Goal: Task Accomplishment & Management: Manage account settings

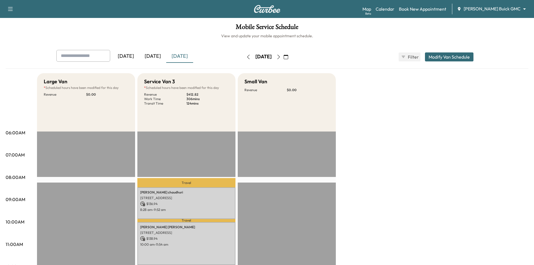
click at [155, 57] on div "[DATE]" at bounding box center [152, 56] width 27 height 13
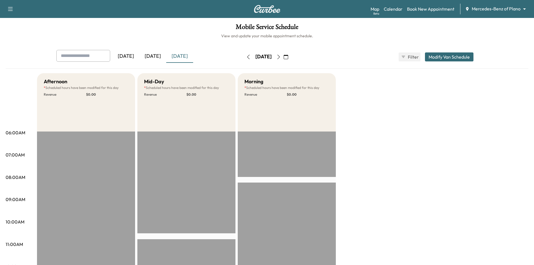
click at [150, 56] on div "[DATE]" at bounding box center [152, 56] width 27 height 13
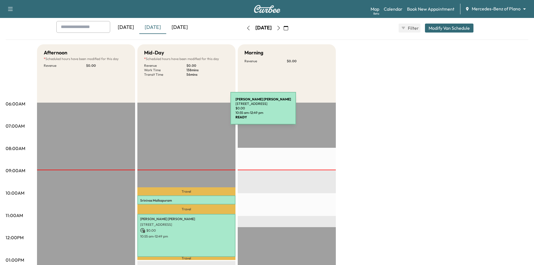
scroll to position [28, 0]
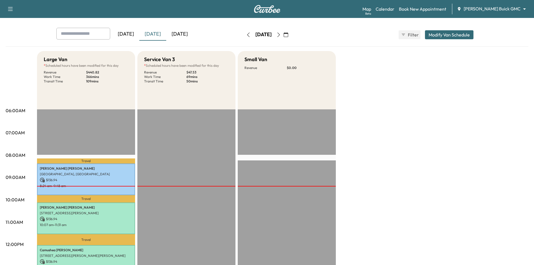
scroll to position [56, 0]
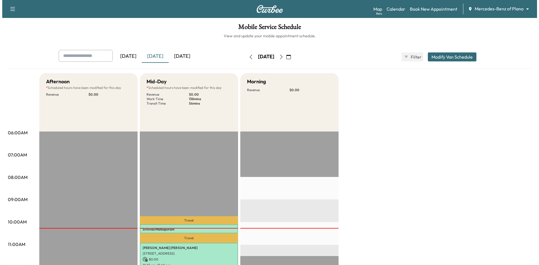
scroll to position [28, 0]
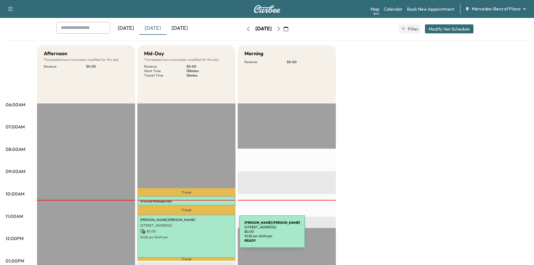
click at [197, 236] on p "10:55 am - 12:49 pm" at bounding box center [186, 237] width 93 height 4
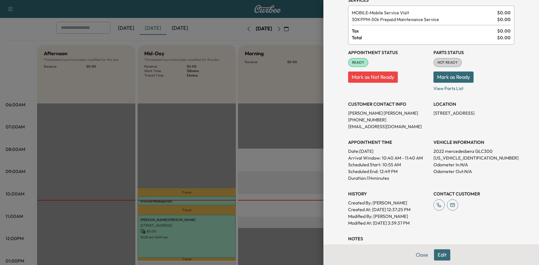
click at [419, 256] on div "Appointment Details Services MOBILE - Mobile Service Visit $ 0.00 30KPPM - 30k …" at bounding box center [431, 140] width 180 height 336
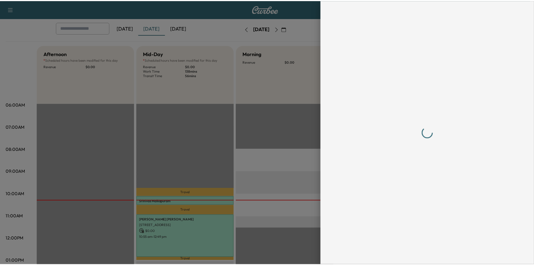
scroll to position [0, 0]
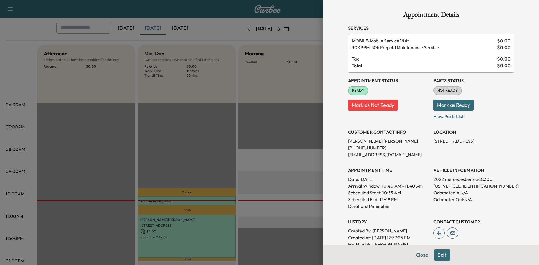
click at [277, 138] on div at bounding box center [269, 132] width 539 height 265
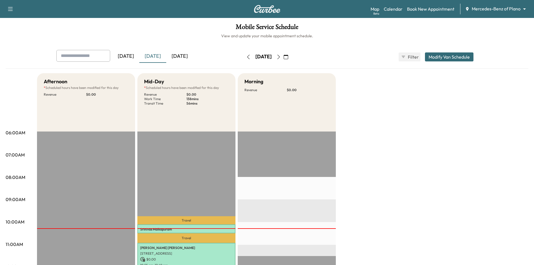
click at [174, 57] on div "[DATE]" at bounding box center [179, 56] width 27 height 13
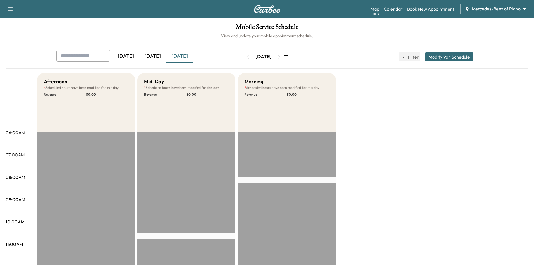
click at [281, 55] on icon "button" at bounding box center [279, 57] width 4 height 4
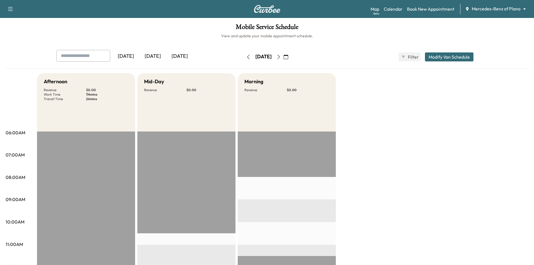
click at [281, 55] on icon "button" at bounding box center [279, 57] width 4 height 4
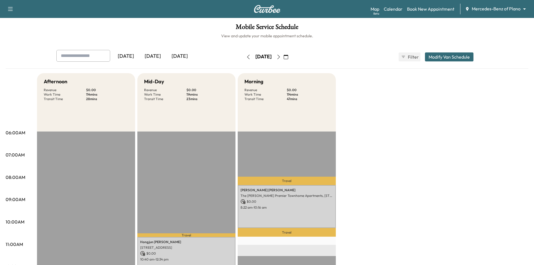
click at [156, 59] on div "[DATE]" at bounding box center [152, 56] width 27 height 13
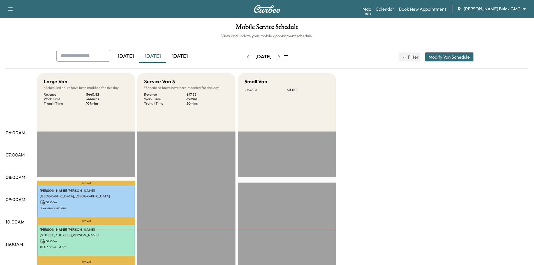
click at [288, 58] on icon "button" at bounding box center [286, 57] width 4 height 4
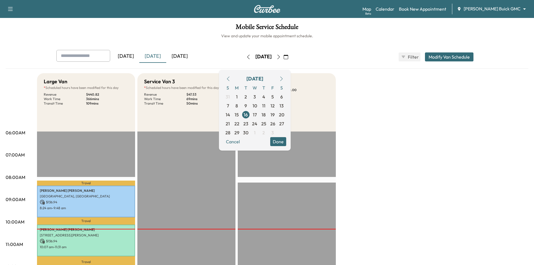
click at [347, 56] on div "[DATE] [DATE] [DATE] [DATE] September 2025 S M T W T F S 31 1 2 3 4 5 6 7 8 9 1…" at bounding box center [267, 57] width 431 height 14
click at [266, 115] on span "18" at bounding box center [264, 114] width 4 height 7
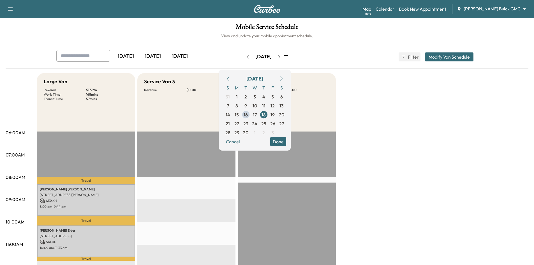
click at [201, 104] on div "Service Van 3 Revenue $ 0.00" at bounding box center [186, 102] width 98 height 58
click at [275, 111] on span "19" at bounding box center [273, 114] width 4 height 7
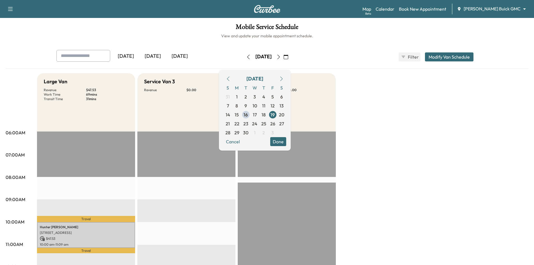
click at [209, 120] on div "Service Van 3 Revenue $ 0.00" at bounding box center [186, 102] width 98 height 58
drag, startPoint x: 291, startPoint y: 143, endPoint x: 261, endPoint y: 130, distance: 32.7
click at [286, 143] on button "Done" at bounding box center [278, 141] width 16 height 9
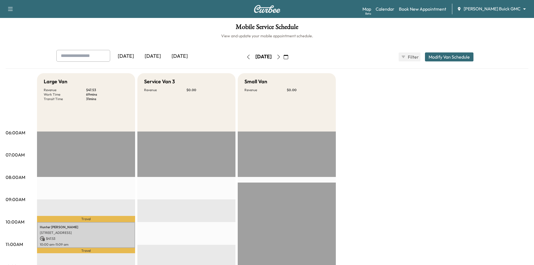
click at [154, 58] on div "[DATE]" at bounding box center [152, 56] width 27 height 13
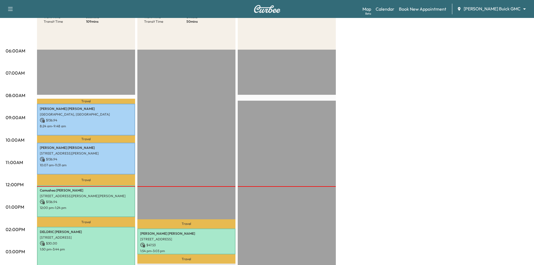
scroll to position [28, 0]
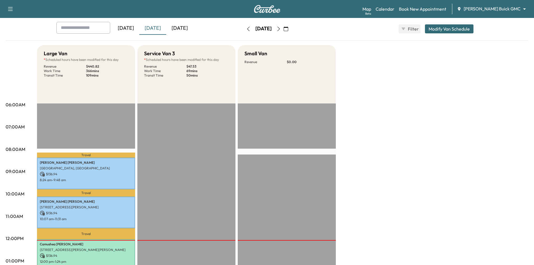
click at [183, 26] on div "[DATE]" at bounding box center [179, 28] width 27 height 13
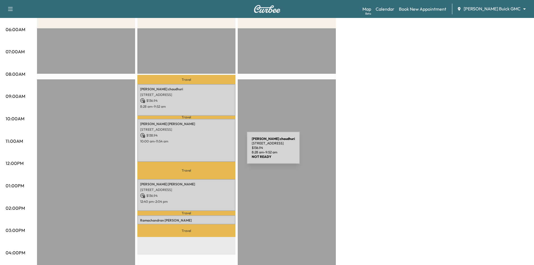
scroll to position [112, 0]
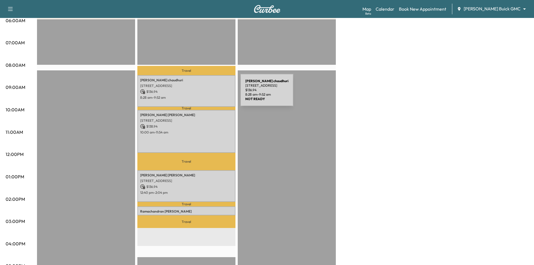
click at [198, 93] on p "$ 136.94" at bounding box center [186, 91] width 93 height 5
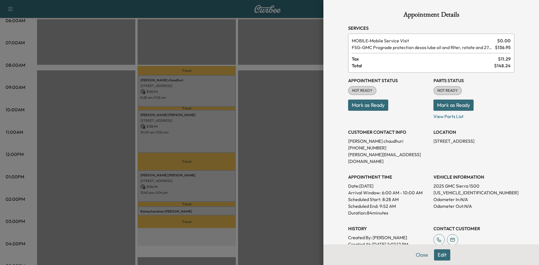
click at [208, 129] on div at bounding box center [269, 132] width 539 height 265
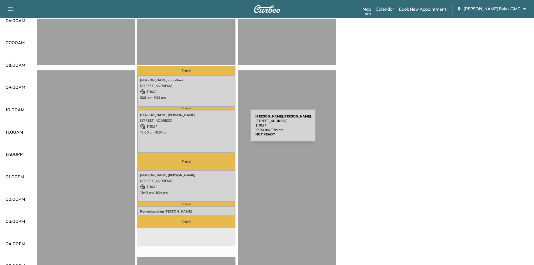
click at [209, 130] on p "10:00 am - 11:54 am" at bounding box center [186, 132] width 93 height 4
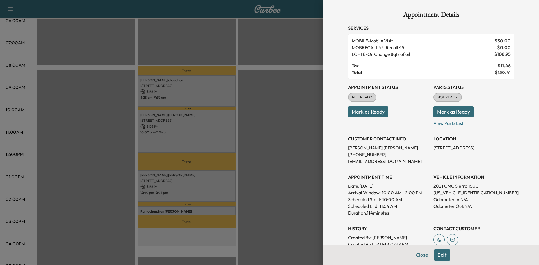
drag, startPoint x: 194, startPoint y: 188, endPoint x: 191, endPoint y: 174, distance: 14.4
click at [194, 187] on div at bounding box center [269, 132] width 539 height 265
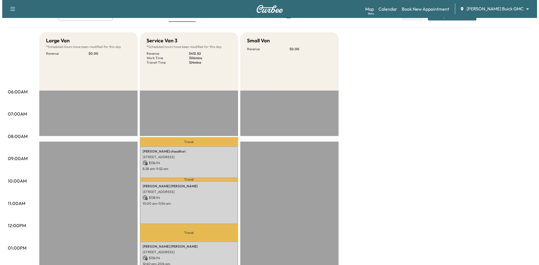
scroll to position [0, 0]
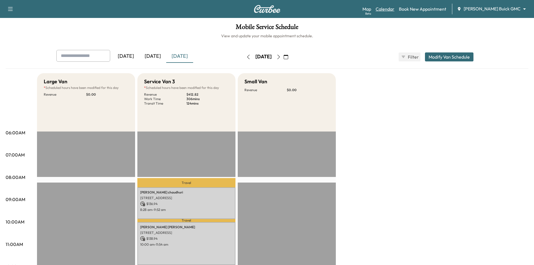
click at [395, 8] on link "Calendar" at bounding box center [385, 9] width 19 height 7
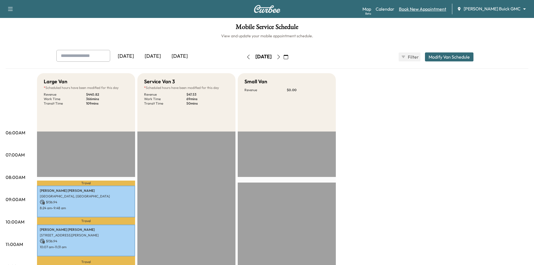
click at [431, 9] on link "Book New Appointment" at bounding box center [422, 9] width 47 height 7
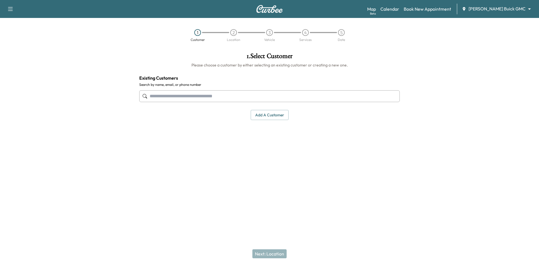
click at [322, 97] on input "text" at bounding box center [269, 96] width 260 height 12
paste input "**********"
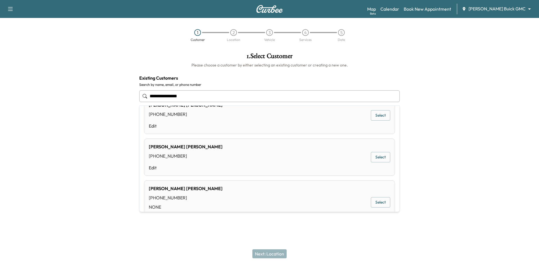
scroll to position [355, 0]
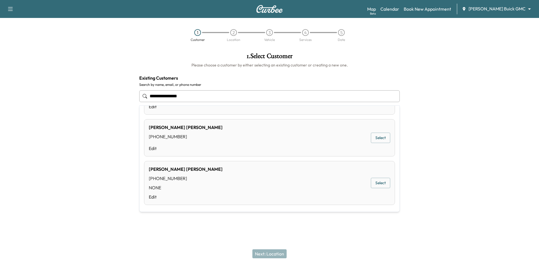
type input "**********"
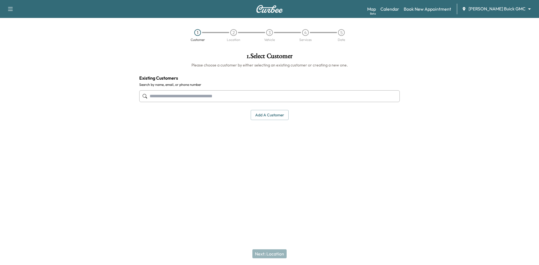
drag, startPoint x: 263, startPoint y: 99, endPoint x: 267, endPoint y: 99, distance: 3.9
click at [263, 99] on input "text" at bounding box center [269, 96] width 260 height 12
paste input "**********"
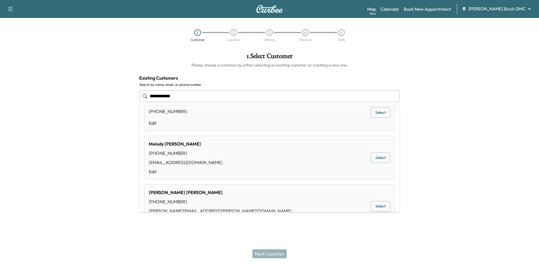
scroll to position [28, 0]
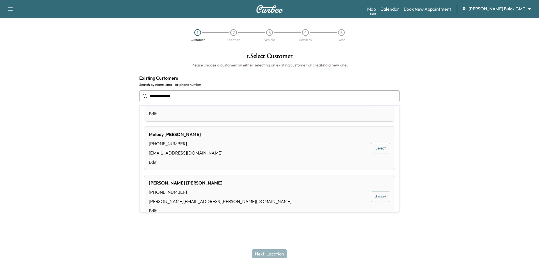
click at [375, 150] on button "Select" at bounding box center [380, 148] width 19 height 10
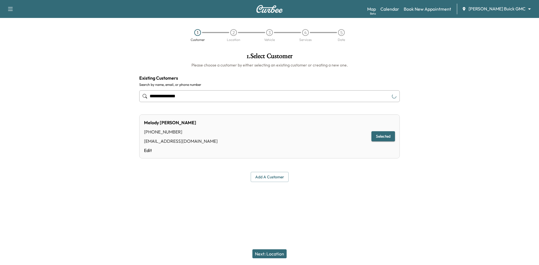
type input "**********"
click at [268, 252] on button "Next: Location" at bounding box center [269, 253] width 34 height 9
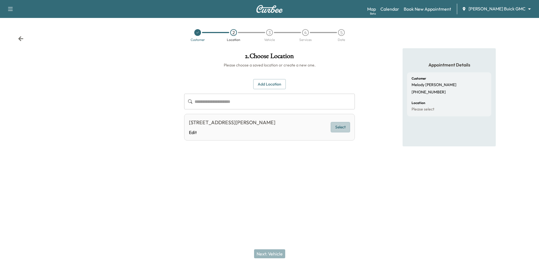
click at [334, 128] on button "Select" at bounding box center [339, 127] width 19 height 10
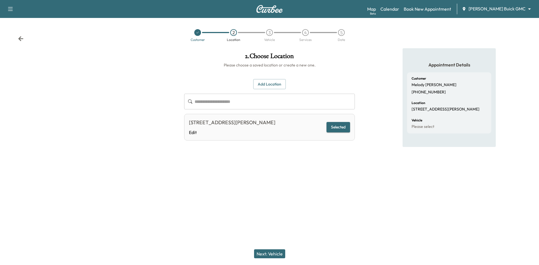
click at [268, 251] on button "Next: Vehicle" at bounding box center [269, 253] width 31 height 9
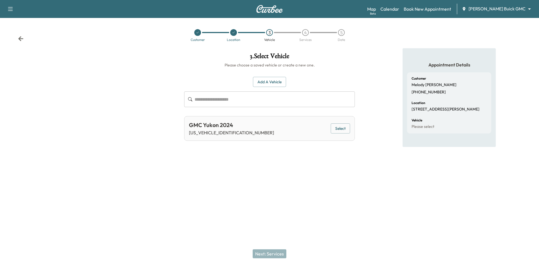
click at [341, 129] on button "Select" at bounding box center [339, 128] width 19 height 10
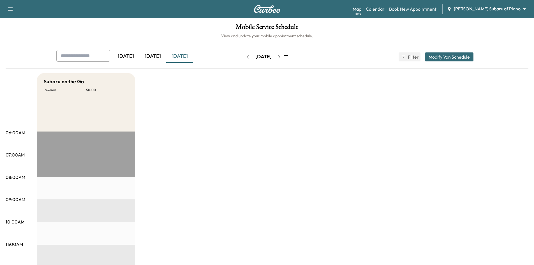
click at [187, 57] on div "[DATE]" at bounding box center [179, 56] width 27 height 13
click at [284, 58] on button "button" at bounding box center [279, 56] width 10 height 9
click at [284, 59] on button "button" at bounding box center [279, 56] width 10 height 9
click at [160, 56] on div "[DATE]" at bounding box center [152, 56] width 27 height 13
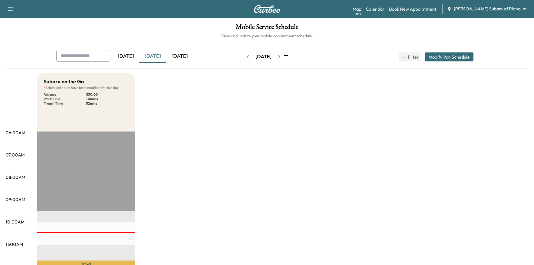
click at [426, 11] on link "Book New Appointment" at bounding box center [412, 9] width 47 height 7
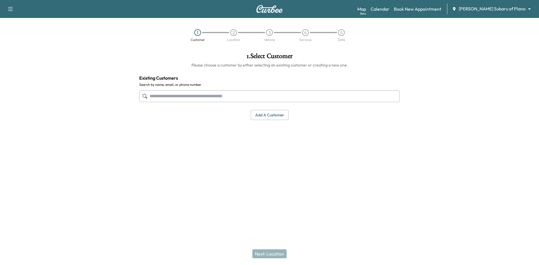
click at [197, 94] on input "text" at bounding box center [269, 96] width 260 height 12
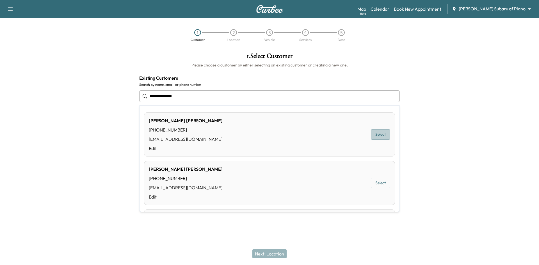
click at [374, 135] on button "Select" at bounding box center [380, 134] width 19 height 10
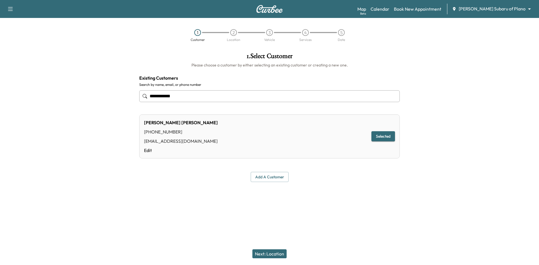
type input "**********"
click at [273, 254] on button "Next: Location" at bounding box center [269, 253] width 34 height 9
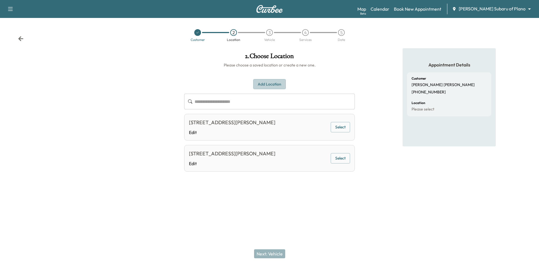
click at [271, 85] on button "Add Location" at bounding box center [269, 84] width 33 height 10
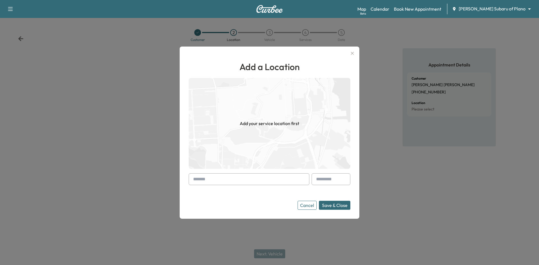
click at [237, 179] on input "text" at bounding box center [248, 179] width 121 height 12
paste input "**********"
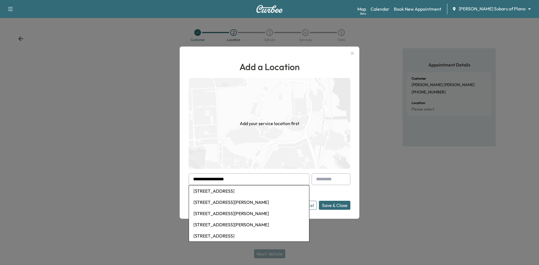
click at [238, 194] on li "3713 Gardenia Lane, McKinney, TX, USA" at bounding box center [249, 190] width 120 height 11
type input "**********"
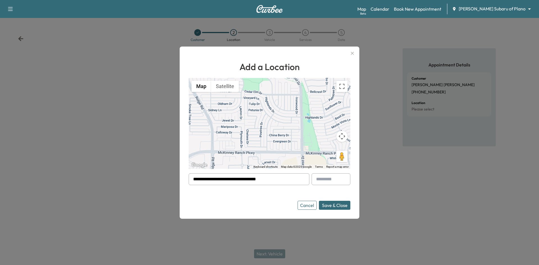
drag, startPoint x: 270, startPoint y: 179, endPoint x: 119, endPoint y: 173, distance: 151.9
click at [114, 173] on div "**********" at bounding box center [269, 132] width 539 height 265
paste input "**********"
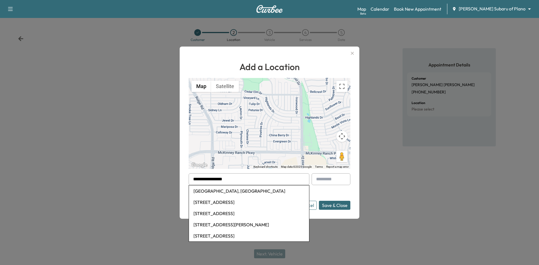
click at [208, 195] on li "Meadowlake Drive, Heath, TX, USA" at bounding box center [249, 190] width 120 height 11
type input "**********"
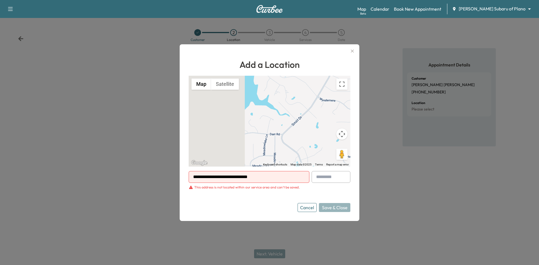
drag, startPoint x: 275, startPoint y: 177, endPoint x: 177, endPoint y: 174, distance: 97.9
click at [178, 177] on div "**********" at bounding box center [269, 132] width 539 height 265
paste input "**********"
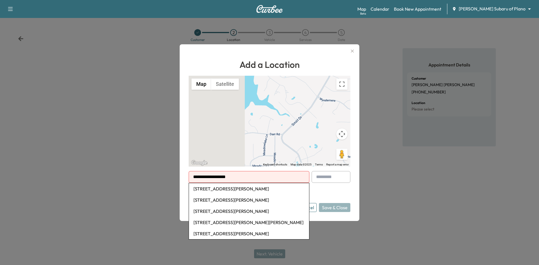
click at [245, 212] on li "604 Thompson Drive, Coppell, TX, USA" at bounding box center [249, 211] width 120 height 11
type input "**********"
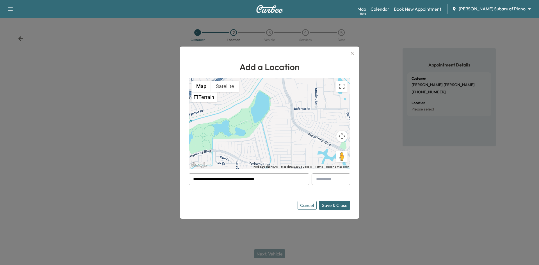
drag, startPoint x: 277, startPoint y: 180, endPoint x: 110, endPoint y: 177, distance: 166.6
click at [114, 179] on div "**********" at bounding box center [269, 132] width 539 height 265
paste input "**********"
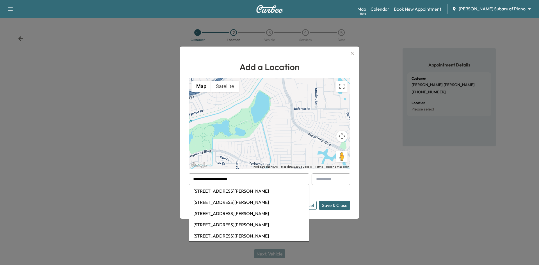
click at [227, 192] on li "5612 Twitty Street, The Colony, TX, USA" at bounding box center [249, 190] width 120 height 11
type input "**********"
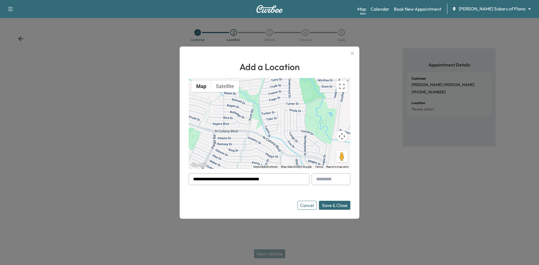
drag, startPoint x: 278, startPoint y: 182, endPoint x: 146, endPoint y: 182, distance: 131.6
click at [148, 182] on div "**********" at bounding box center [269, 132] width 539 height 265
paste input "**********"
type input "*"
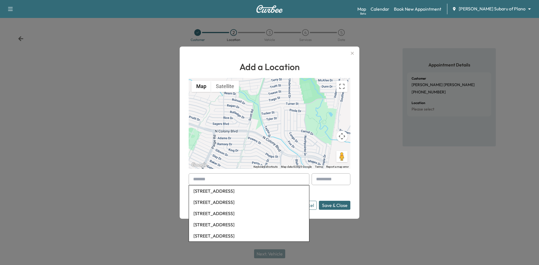
click at [229, 180] on input "text" at bounding box center [248, 179] width 121 height 12
paste input "**********"
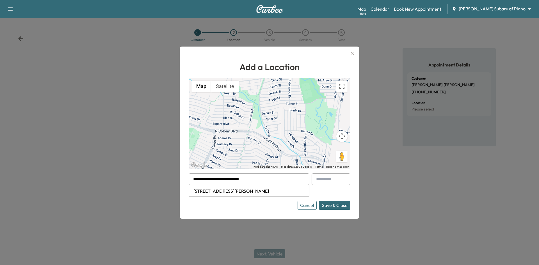
drag, startPoint x: 233, startPoint y: 192, endPoint x: 236, endPoint y: 192, distance: 3.2
click at [233, 192] on li "651 North Watters Road apt 4400, Allen, TX, USA" at bounding box center [249, 190] width 120 height 11
type input "**********"
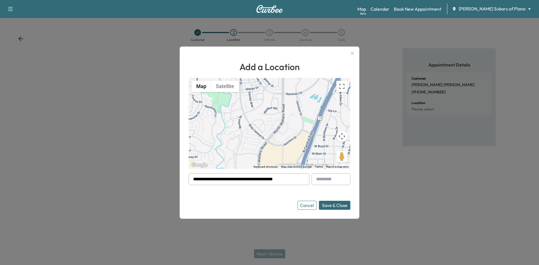
drag, startPoint x: 296, startPoint y: 179, endPoint x: 149, endPoint y: 178, distance: 146.7
click at [150, 180] on div "**********" at bounding box center [269, 132] width 539 height 265
paste input "**********"
type input "**********"
click at [319, 201] on button "Save & Close" at bounding box center [334, 205] width 31 height 9
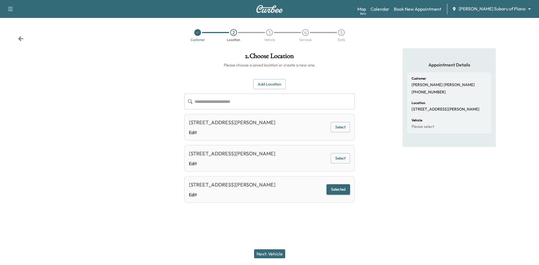
drag, startPoint x: 263, startPoint y: 86, endPoint x: 258, endPoint y: 88, distance: 5.4
click at [263, 85] on button "Add Location" at bounding box center [269, 84] width 33 height 10
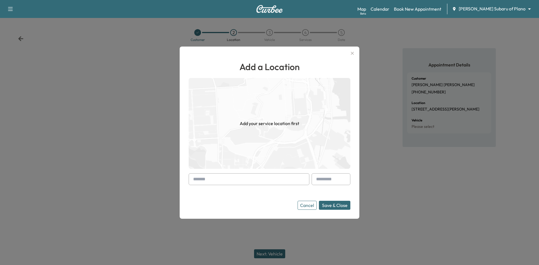
drag, startPoint x: 224, startPoint y: 180, endPoint x: 221, endPoint y: 174, distance: 6.2
click at [224, 180] on input "text" at bounding box center [248, 179] width 121 height 12
paste input "**********"
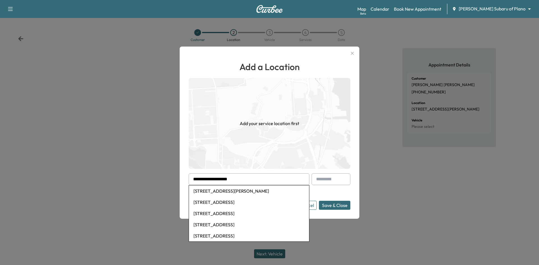
click at [243, 191] on li "13133 Rustic Circle, Balch Springs, TX, USA" at bounding box center [249, 190] width 120 height 11
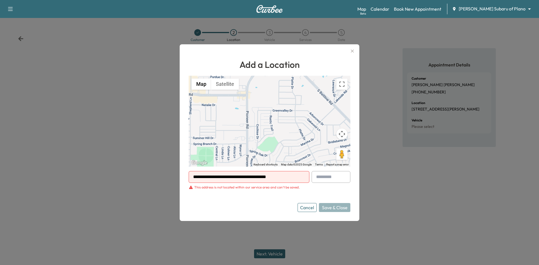
click at [287, 177] on input "**********" at bounding box center [248, 177] width 121 height 12
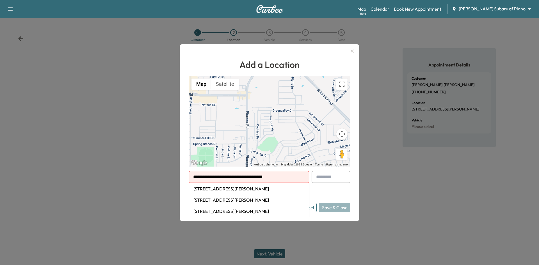
click at [262, 190] on li "13133 Rustic Circle, Balch Springs, Dallas, TX, USA" at bounding box center [249, 188] width 120 height 11
type input "**********"
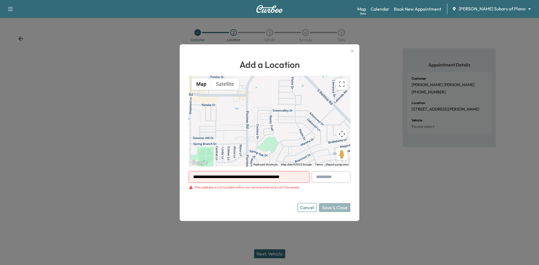
click at [299, 208] on button "Cancel" at bounding box center [306, 207] width 19 height 9
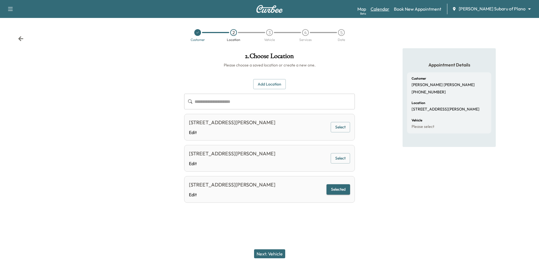
click at [389, 8] on link "Calendar" at bounding box center [379, 9] width 19 height 7
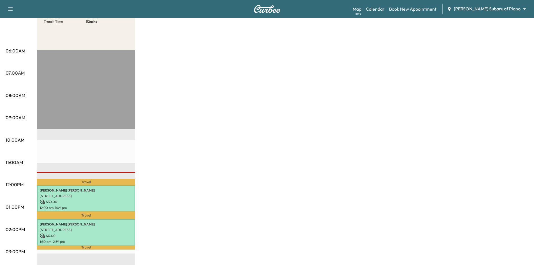
scroll to position [84, 0]
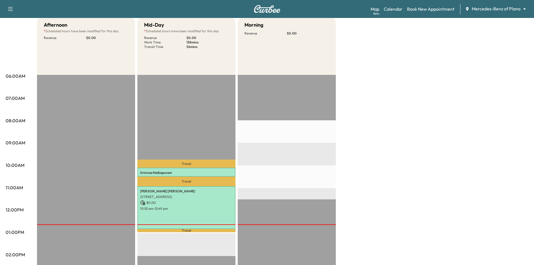
scroll to position [56, 0]
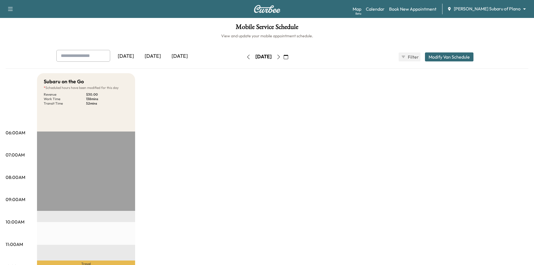
scroll to position [84, 0]
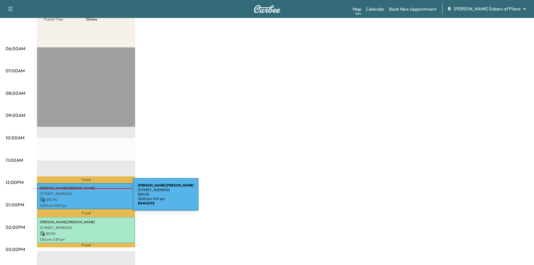
click at [91, 197] on p "$ 30.00" at bounding box center [86, 199] width 93 height 5
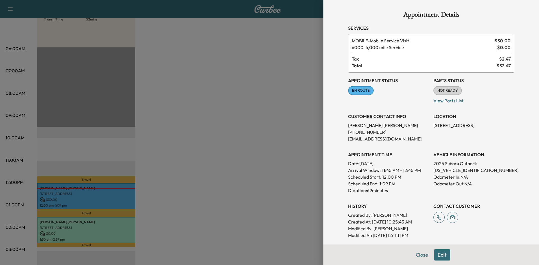
click at [304, 98] on div at bounding box center [269, 132] width 539 height 265
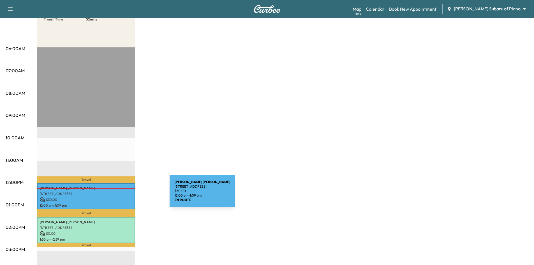
click at [128, 194] on p "[STREET_ADDRESS]" at bounding box center [86, 194] width 93 height 4
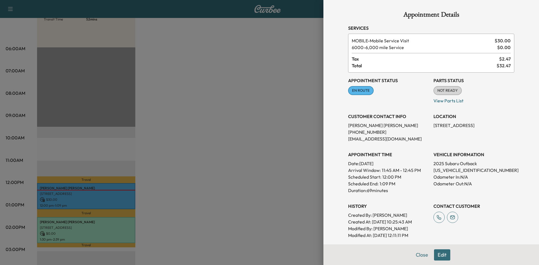
drag, startPoint x: 181, startPoint y: 124, endPoint x: 177, endPoint y: 119, distance: 6.2
click at [181, 124] on div at bounding box center [269, 132] width 539 height 265
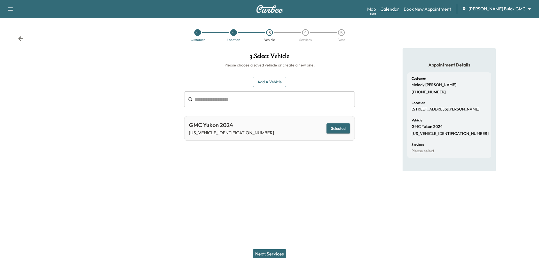
click at [399, 8] on link "Calendar" at bounding box center [389, 9] width 19 height 7
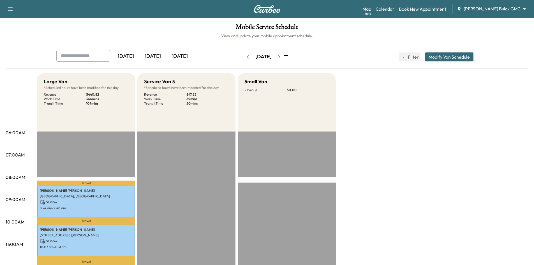
click at [438, 13] on div "Map Beta Calendar Book New Appointment [PERSON_NAME] Buick GMC ******** ​" at bounding box center [446, 9] width 167 height 11
click at [437, 11] on link "Book New Appointment" at bounding box center [422, 9] width 47 height 7
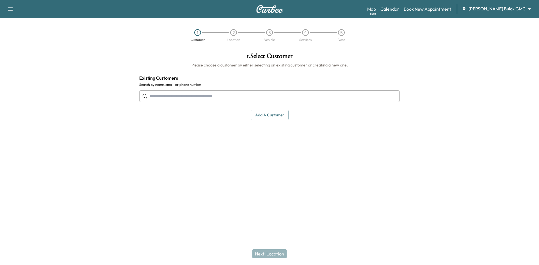
click at [241, 96] on input "text" at bounding box center [269, 96] width 260 height 12
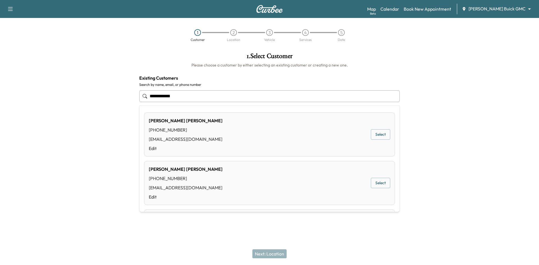
click at [371, 130] on button "Select" at bounding box center [380, 134] width 19 height 10
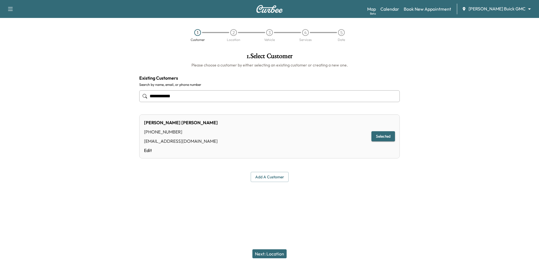
type input "**********"
click at [278, 254] on button "Next: Location" at bounding box center [269, 253] width 34 height 9
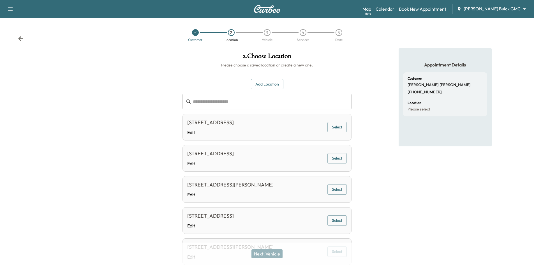
click at [272, 84] on button "Add Location" at bounding box center [267, 84] width 33 height 10
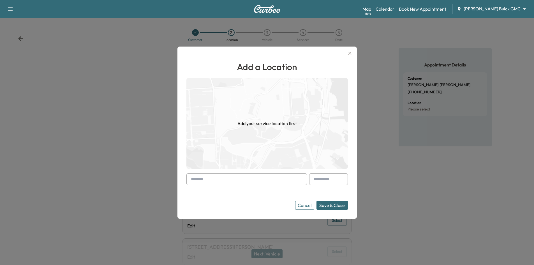
click at [237, 183] on input "text" at bounding box center [247, 179] width 121 height 12
click at [237, 180] on input "text" at bounding box center [247, 179] width 121 height 12
paste input "**********"
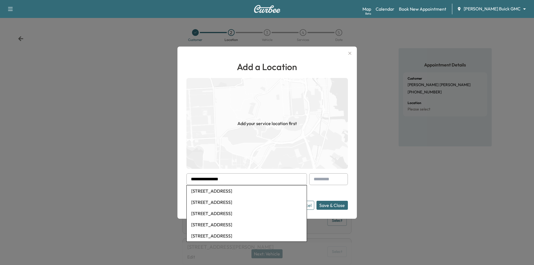
click at [218, 188] on li "2101 Perth Drive, Celina, TX, USA" at bounding box center [247, 190] width 120 height 11
type input "**********"
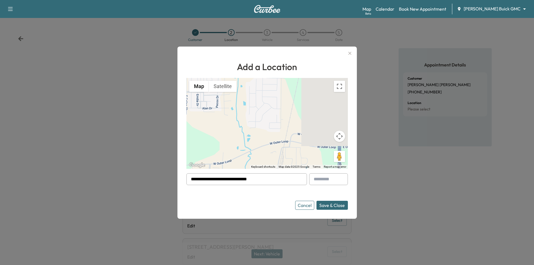
click at [308, 205] on button "Cancel" at bounding box center [304, 205] width 19 height 9
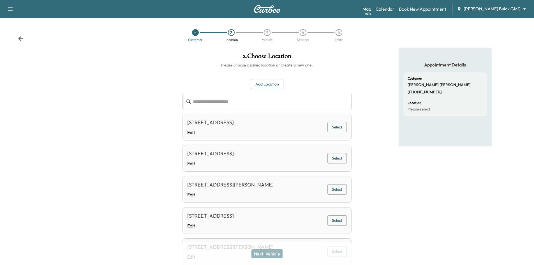
click at [395, 6] on link "Calendar" at bounding box center [385, 9] width 19 height 7
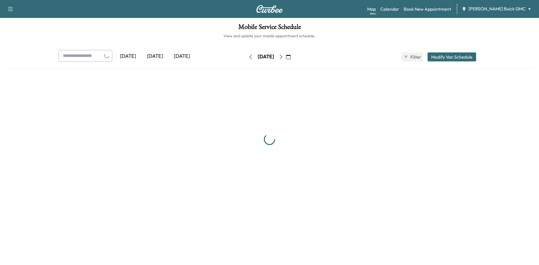
click at [399, 8] on link "Calendar" at bounding box center [389, 9] width 19 height 7
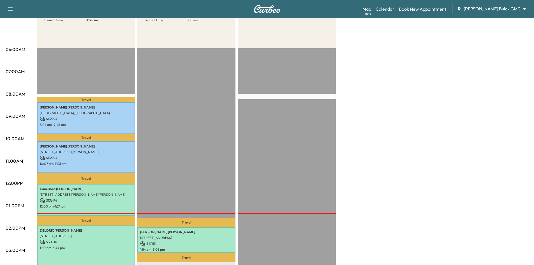
scroll to position [140, 0]
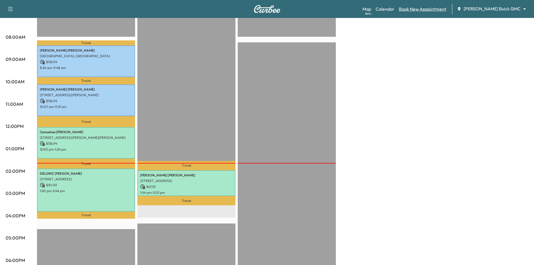
click at [434, 10] on link "Book New Appointment" at bounding box center [422, 9] width 47 height 7
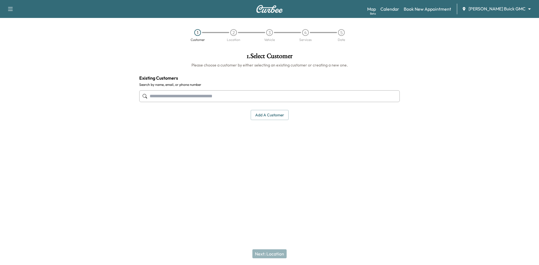
drag, startPoint x: 236, startPoint y: 97, endPoint x: 239, endPoint y: 107, distance: 9.7
click at [236, 99] on input "text" at bounding box center [269, 96] width 260 height 12
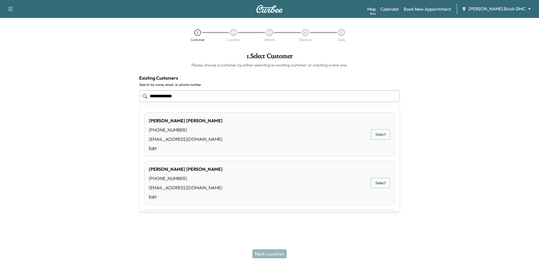
click at [371, 135] on button "Select" at bounding box center [380, 134] width 19 height 10
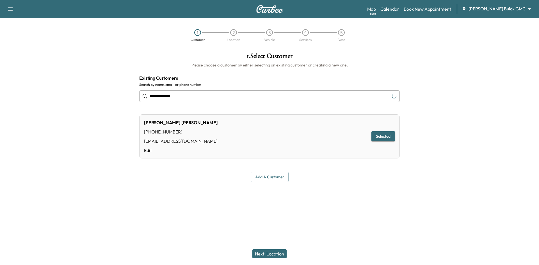
type input "**********"
click at [273, 256] on button "Next: Location" at bounding box center [269, 253] width 34 height 9
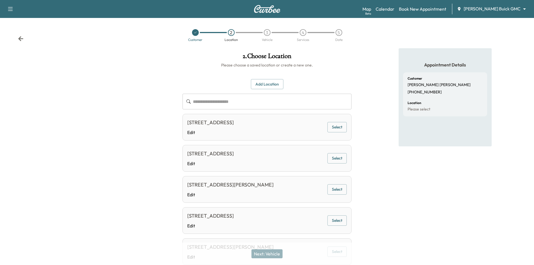
click at [258, 82] on button "Add Location" at bounding box center [267, 84] width 33 height 10
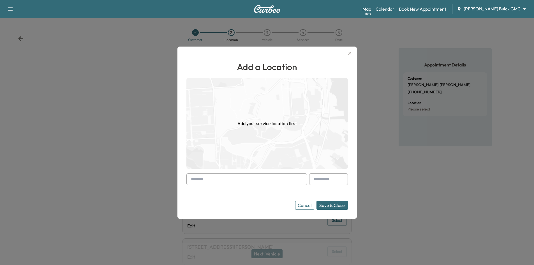
click at [224, 178] on input "text" at bounding box center [247, 179] width 121 height 12
paste input "**********"
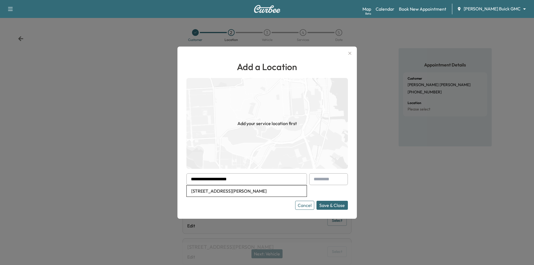
click at [317, 201] on button "Save & Close" at bounding box center [332, 205] width 31 height 9
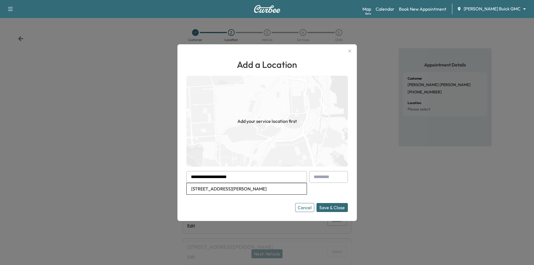
click at [317, 203] on button "Save & Close" at bounding box center [332, 207] width 31 height 9
click at [225, 193] on li "2523 Sir Turquin Lane, Lewisville, TX, USA" at bounding box center [247, 188] width 120 height 11
type input "**********"
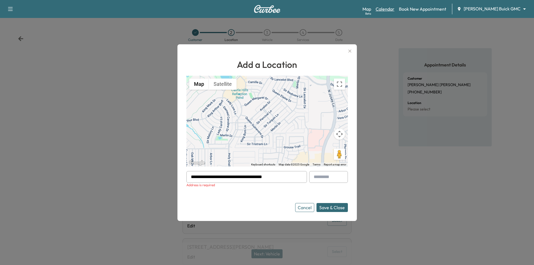
click at [395, 8] on link "Calendar" at bounding box center [385, 9] width 19 height 7
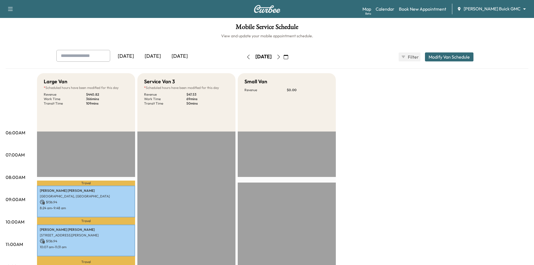
scroll to position [84, 0]
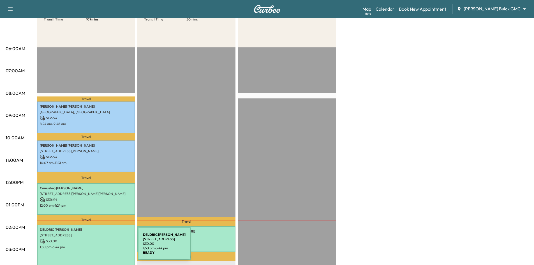
click at [98, 247] on p "1:50 pm - 3:44 pm" at bounding box center [86, 247] width 93 height 4
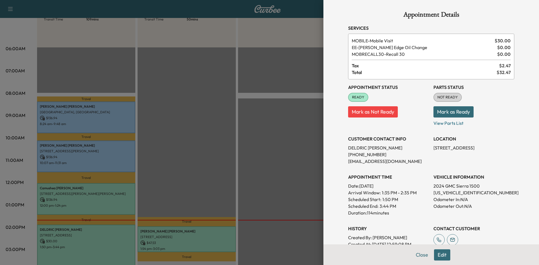
click at [303, 186] on div at bounding box center [269, 132] width 539 height 265
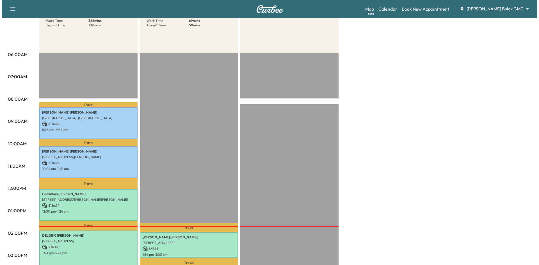
scroll to position [112, 0]
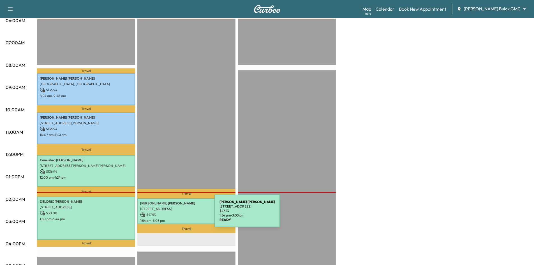
click at [173, 214] on p "$ 47.53" at bounding box center [186, 214] width 93 height 5
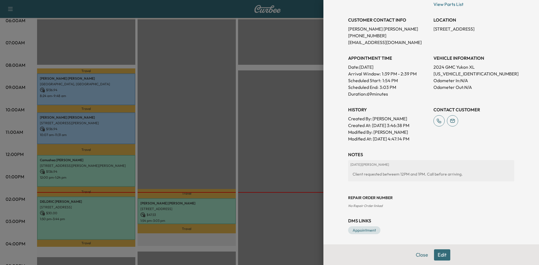
click at [313, 152] on div at bounding box center [269, 132] width 539 height 265
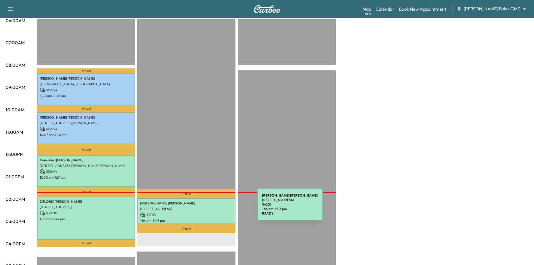
click at [215, 208] on p "[STREET_ADDRESS]" at bounding box center [186, 209] width 93 height 4
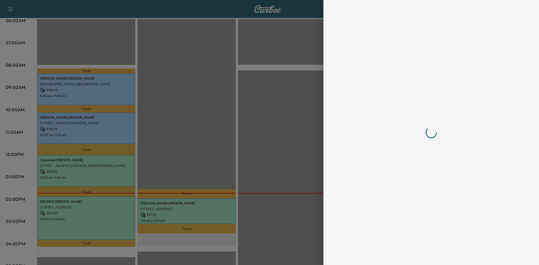
click at [418, 255] on div at bounding box center [431, 132] width 180 height 265
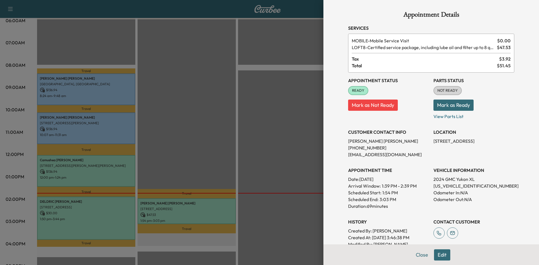
click at [307, 148] on div at bounding box center [269, 132] width 539 height 265
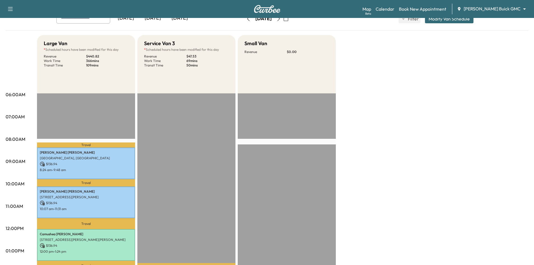
scroll to position [0, 0]
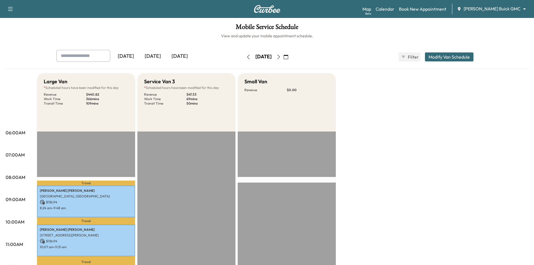
click at [179, 56] on div "[DATE]" at bounding box center [179, 56] width 27 height 13
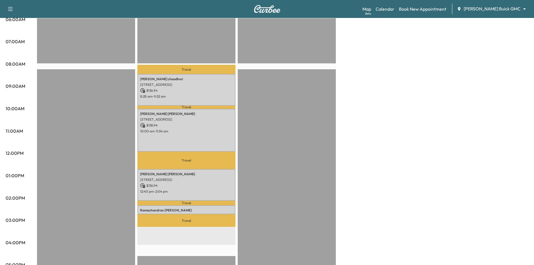
scroll to position [112, 0]
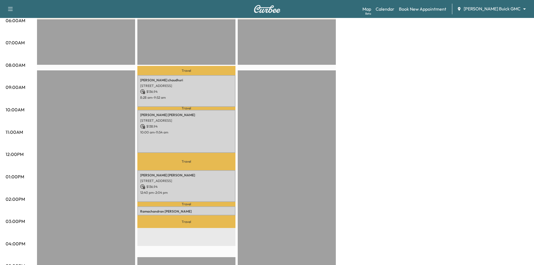
drag, startPoint x: 25, startPoint y: 2, endPoint x: 32, endPoint y: 1, distance: 6.5
click at [26, 2] on div "Support Log Out Map Beta Calendar Book New Appointment Ewing Buick GMC ********…" at bounding box center [267, 9] width 534 height 18
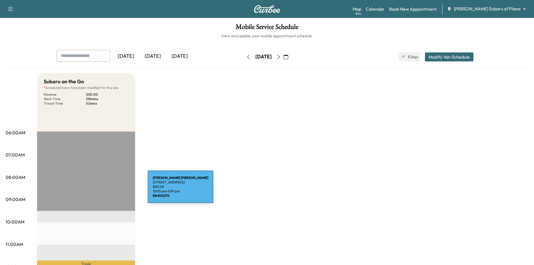
scroll to position [84, 0]
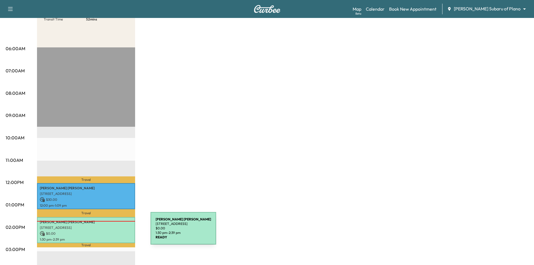
click at [109, 231] on p "$ 0.00" at bounding box center [86, 233] width 93 height 5
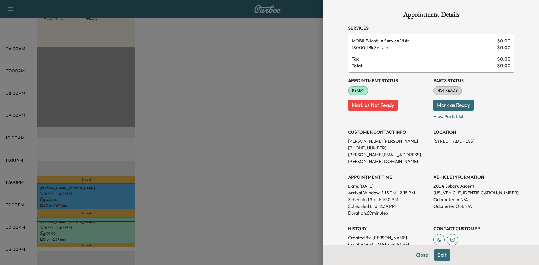
click at [413, 256] on div "Appointment Details Services MOBILE - Mobile Service Visit $ 0.00 18000 - 18k S…" at bounding box center [431, 171] width 180 height 343
drag, startPoint x: 227, startPoint y: 217, endPoint x: 228, endPoint y: 211, distance: 5.9
click at [228, 211] on div at bounding box center [269, 132] width 539 height 265
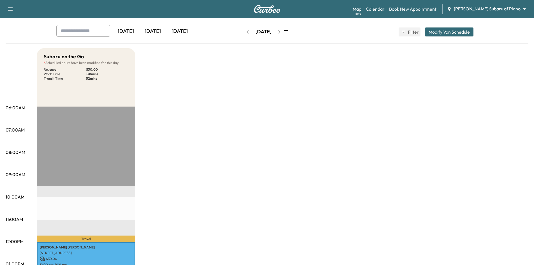
scroll to position [0, 0]
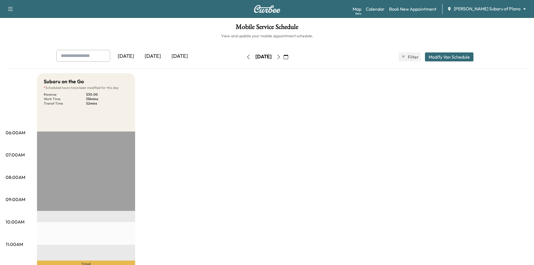
click at [185, 58] on div "[DATE]" at bounding box center [179, 56] width 27 height 13
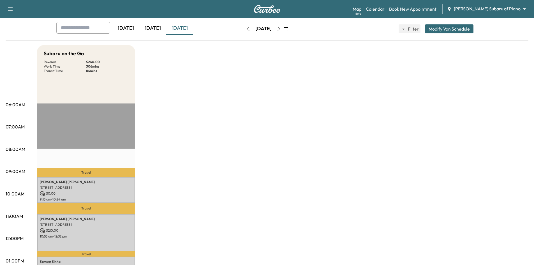
scroll to position [112, 0]
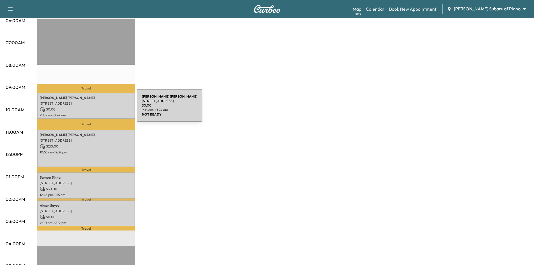
click at [95, 109] on p "$ 0.00" at bounding box center [86, 109] width 93 height 5
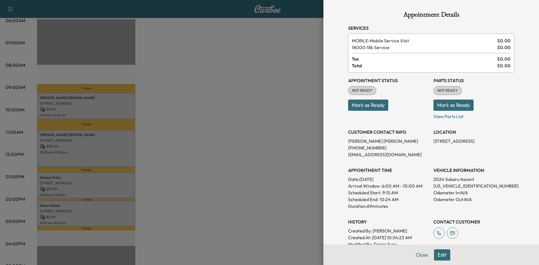
click at [359, 104] on button "Mark as Ready" at bounding box center [368, 105] width 40 height 11
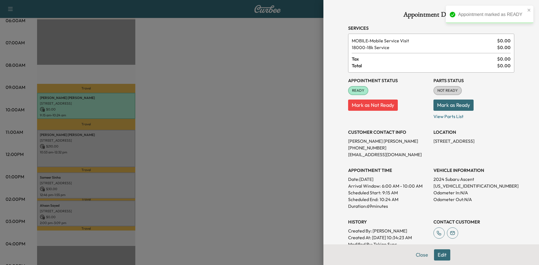
drag, startPoint x: 99, startPoint y: 181, endPoint x: 102, endPoint y: 181, distance: 3.4
click at [99, 181] on div at bounding box center [269, 132] width 539 height 265
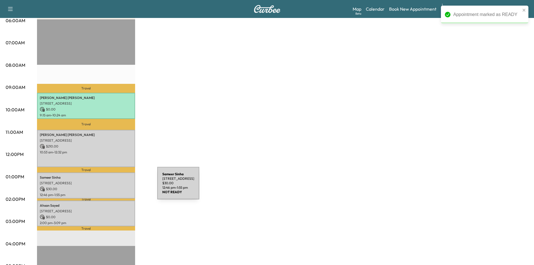
click at [115, 187] on p "$ 30.00" at bounding box center [86, 189] width 93 height 5
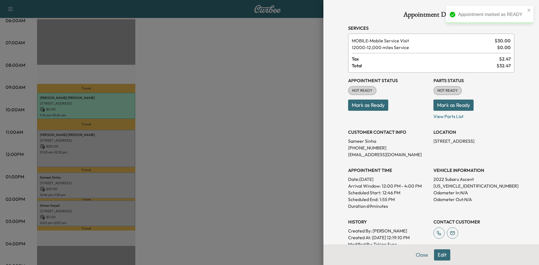
click at [367, 104] on button "Mark as Ready" at bounding box center [368, 105] width 40 height 11
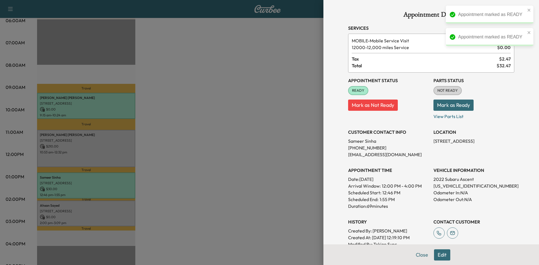
click at [85, 218] on div at bounding box center [269, 132] width 539 height 265
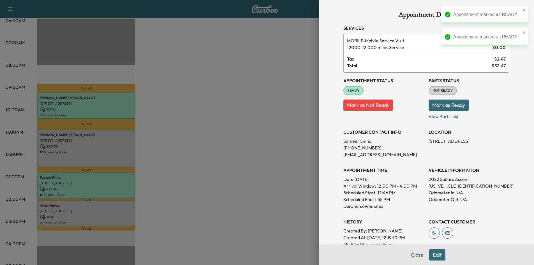
click at [85, 218] on div "Ahsan Sayed 4685 Old Pond Drive, Plano, TX 75024, US $ 0.00 2:00 pm - 3:09 pm" at bounding box center [86, 214] width 98 height 26
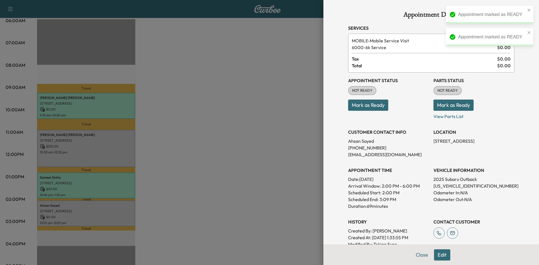
drag, startPoint x: 364, startPoint y: 106, endPoint x: 358, endPoint y: 107, distance: 5.4
click at [363, 106] on button "Mark as Ready" at bounding box center [368, 105] width 40 height 11
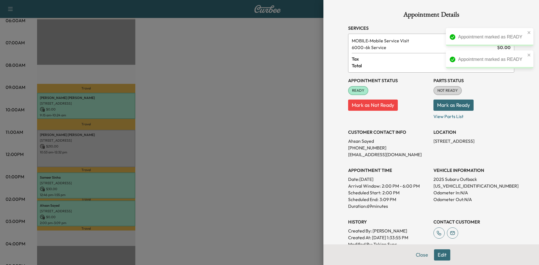
click at [250, 167] on div at bounding box center [269, 132] width 539 height 265
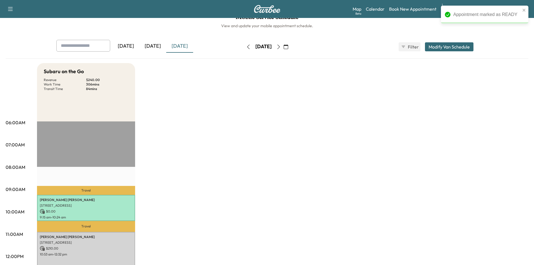
scroll to position [0, 0]
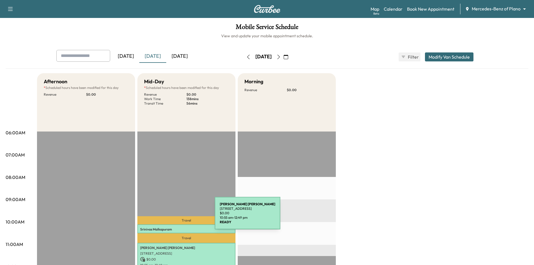
scroll to position [56, 0]
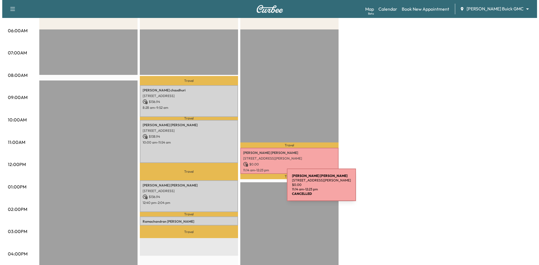
scroll to position [112, 0]
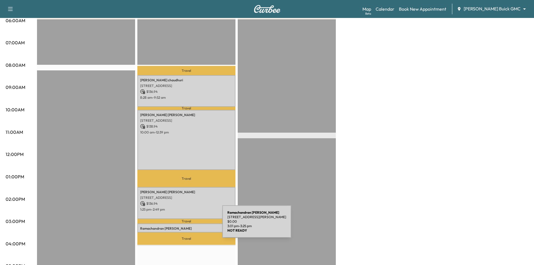
click at [180, 226] on p "[PERSON_NAME]" at bounding box center [186, 228] width 93 height 4
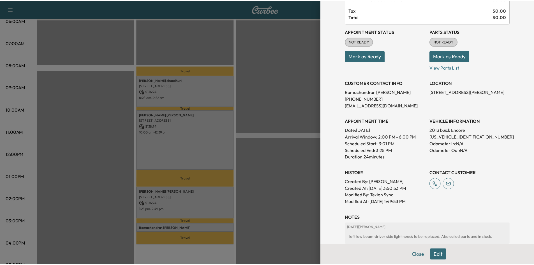
scroll to position [0, 0]
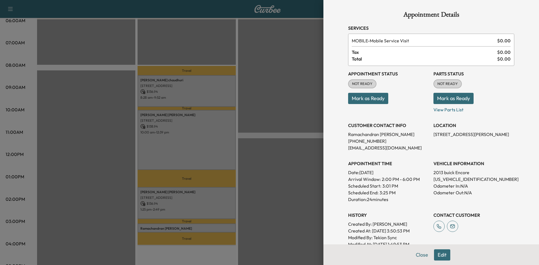
click at [183, 33] on div at bounding box center [269, 132] width 539 height 265
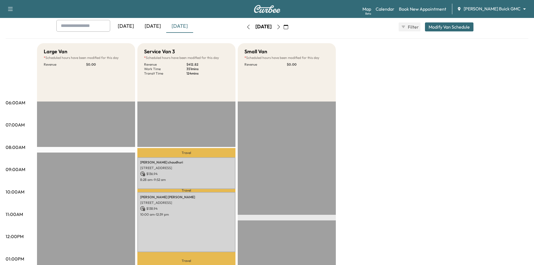
scroll to position [28, 0]
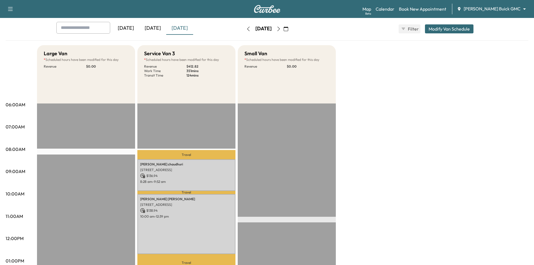
click at [281, 30] on icon "button" at bounding box center [279, 29] width 4 height 4
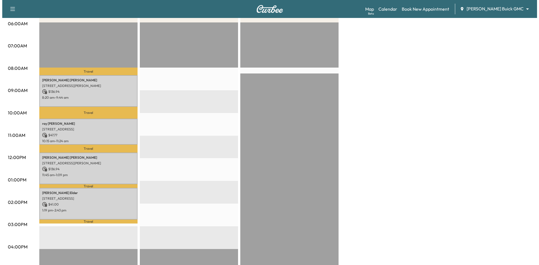
scroll to position [112, 0]
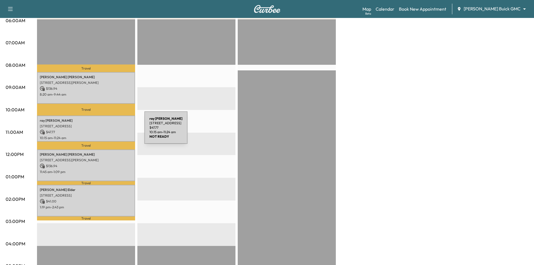
click at [102, 131] on p "$ 47.77" at bounding box center [86, 132] width 93 height 5
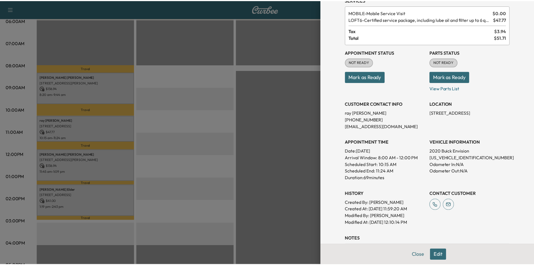
scroll to position [28, 0]
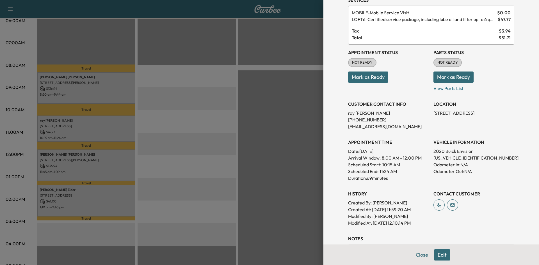
click at [238, 158] on div at bounding box center [269, 132] width 539 height 265
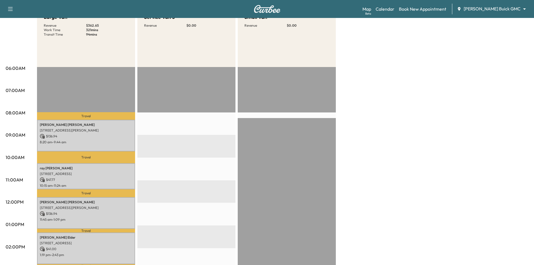
scroll to position [0, 0]
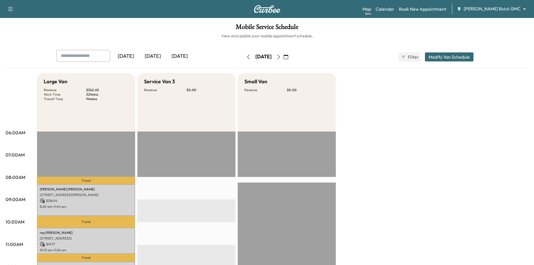
click at [281, 56] on icon "button" at bounding box center [279, 57] width 4 height 4
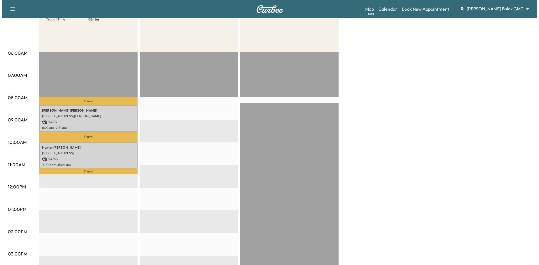
scroll to position [84, 0]
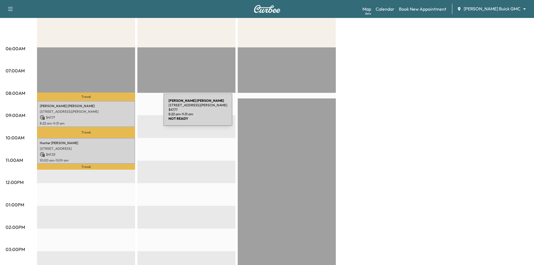
click at [121, 113] on p "431 Frances Way, Richardson, TX 75081, USA" at bounding box center [86, 111] width 93 height 4
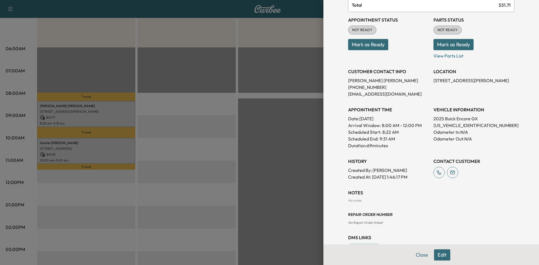
scroll to position [50, 0]
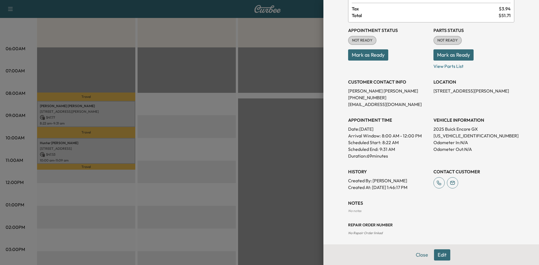
click at [111, 155] on div at bounding box center [269, 132] width 539 height 265
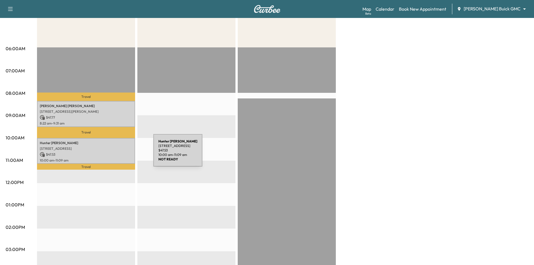
click at [111, 154] on p "$ 47.53" at bounding box center [86, 154] width 93 height 5
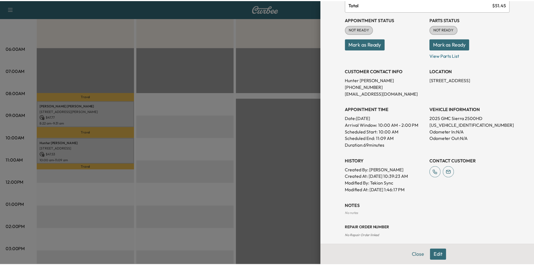
scroll to position [0, 0]
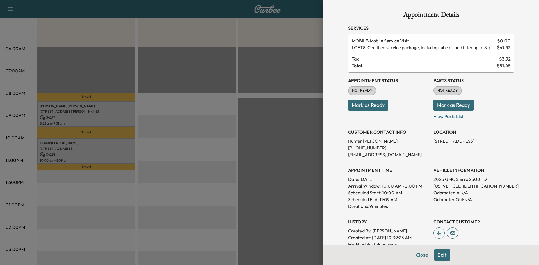
click at [187, 50] on div at bounding box center [269, 132] width 539 height 265
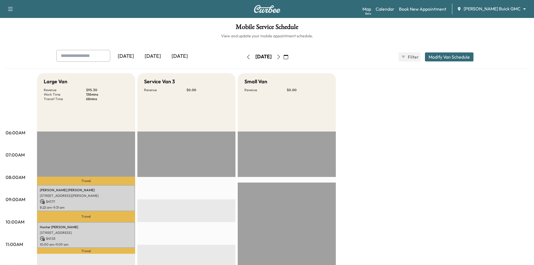
click at [246, 55] on icon "button" at bounding box center [248, 57] width 4 height 4
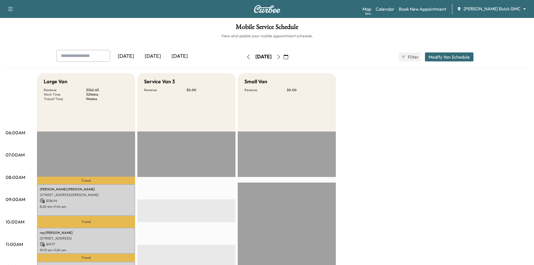
click at [181, 56] on div "[DATE]" at bounding box center [179, 56] width 27 height 13
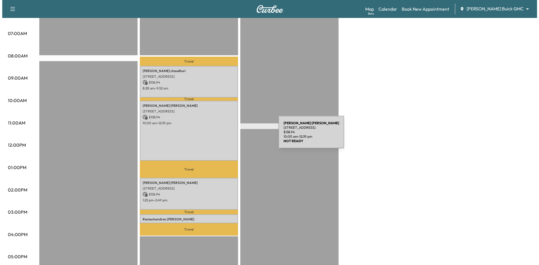
scroll to position [84, 0]
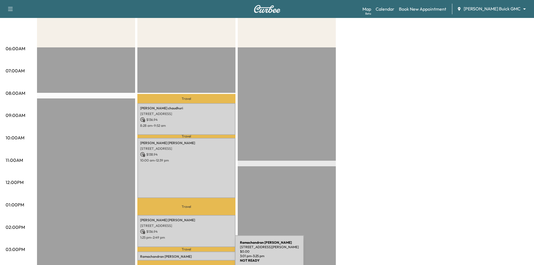
click at [194, 255] on p "Ramachandran Kailasam" at bounding box center [186, 256] width 93 height 4
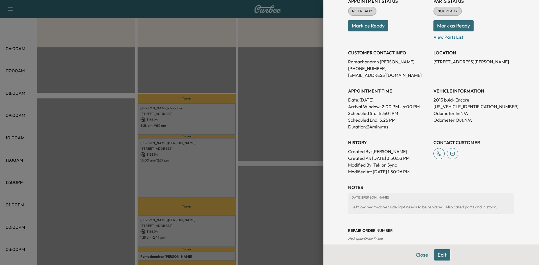
scroll to position [106, 0]
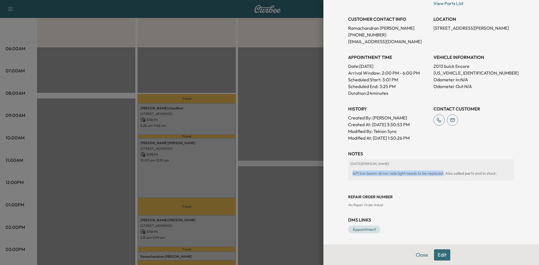
drag, startPoint x: 437, startPoint y: 174, endPoint x: 344, endPoint y: 176, distance: 93.7
click at [348, 176] on div "2025-09-15 | Keri Brown left low beam-driver side light needs to be replaced. A…" at bounding box center [431, 169] width 166 height 21
copy div "left low beam-driver side light needs to be replaced"
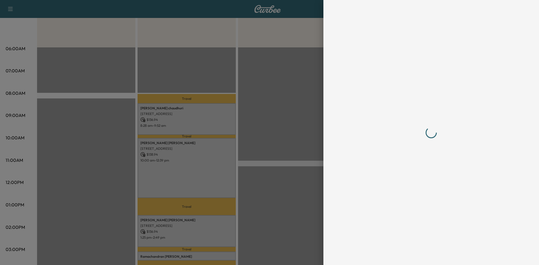
scroll to position [0, 0]
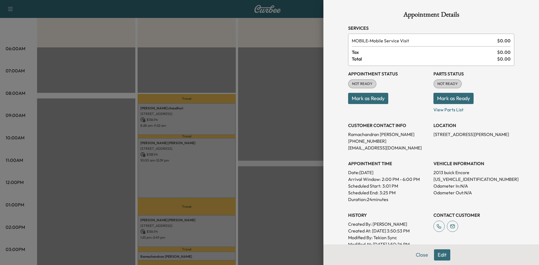
click at [287, 93] on div at bounding box center [269, 132] width 539 height 265
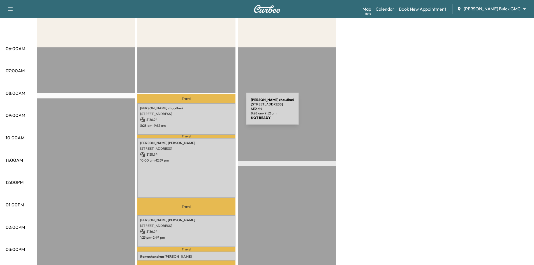
click at [195, 120] on p "$ 136.94" at bounding box center [186, 119] width 93 height 5
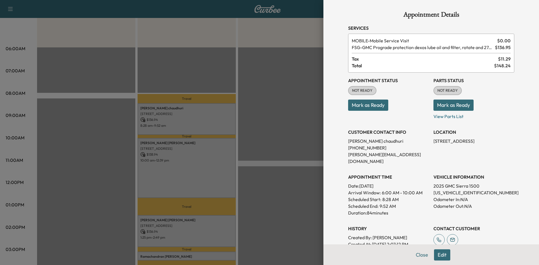
click at [351, 107] on button "Mark as Ready" at bounding box center [368, 105] width 40 height 11
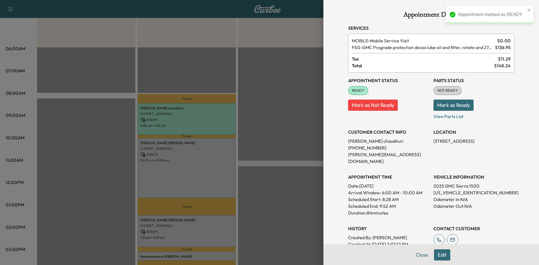
click at [180, 176] on div at bounding box center [269, 132] width 539 height 265
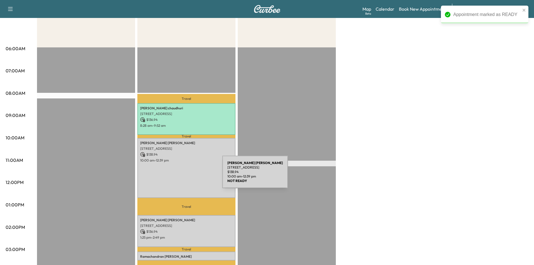
click at [180, 175] on div "Matthew Boswell 3844 Preston Hills Cir, Celina, TX 75009, USA $ 138.94 10:00 am…" at bounding box center [186, 168] width 98 height 60
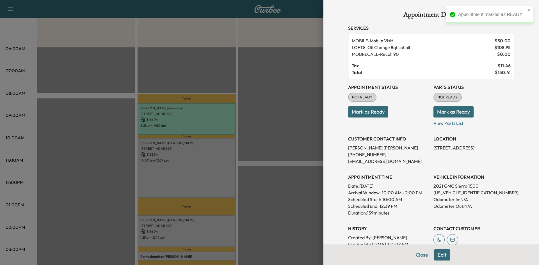
click at [374, 112] on button "Mark as Ready" at bounding box center [368, 111] width 40 height 11
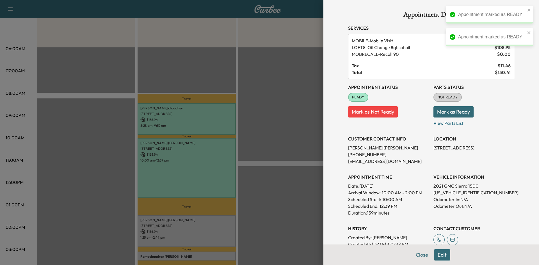
click at [240, 169] on div at bounding box center [269, 132] width 539 height 265
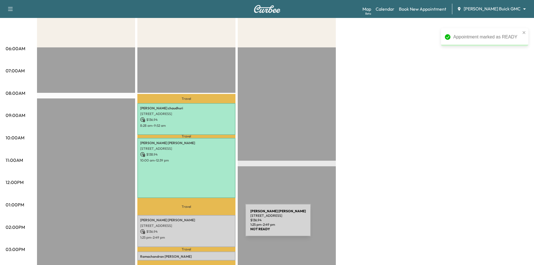
click at [203, 224] on p "[STREET_ADDRESS]" at bounding box center [186, 226] width 93 height 4
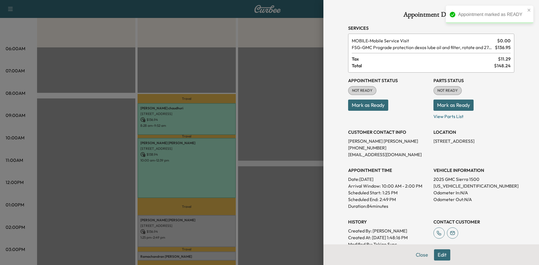
click at [378, 106] on button "Mark as Ready" at bounding box center [368, 105] width 40 height 11
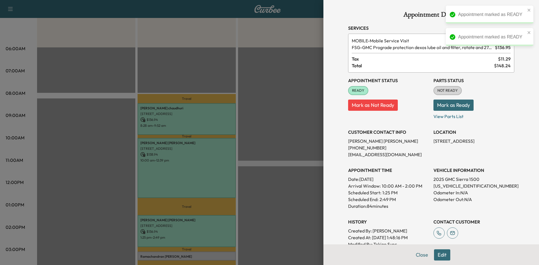
click at [218, 254] on div at bounding box center [269, 132] width 539 height 265
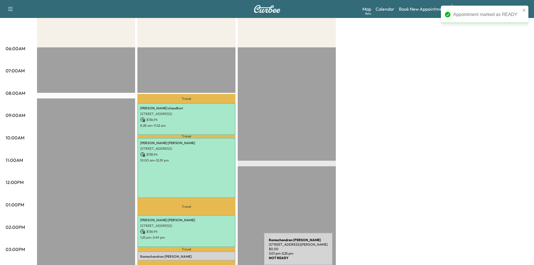
click at [222, 255] on p "Ramachandran Kailasam" at bounding box center [186, 256] width 93 height 4
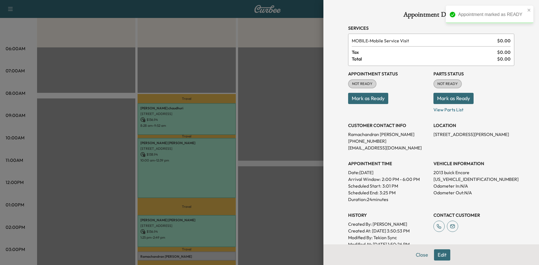
click at [371, 99] on button "Mark as Ready" at bounding box center [368, 98] width 40 height 11
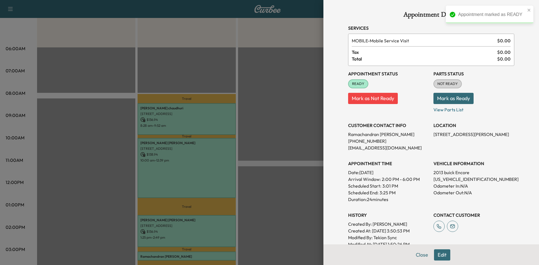
click at [281, 130] on div at bounding box center [269, 132] width 539 height 265
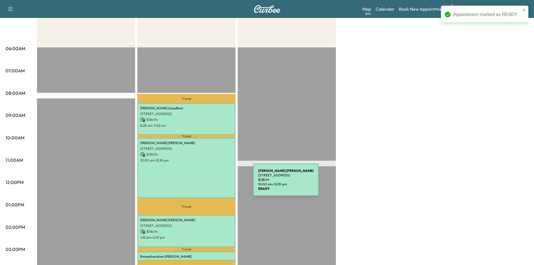
click at [211, 183] on div "Matthew Boswell 3844 Preston Hills Cir, Celina, TX 75009, USA $ 138.94 10:00 am…" at bounding box center [186, 168] width 98 height 60
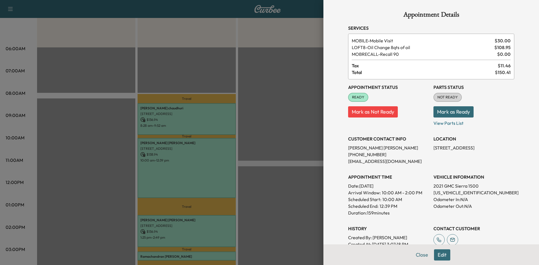
click at [461, 192] on p "1GTP9EELXMZ366831" at bounding box center [473, 192] width 81 height 7
copy p "1GTP9EELXMZ366831"
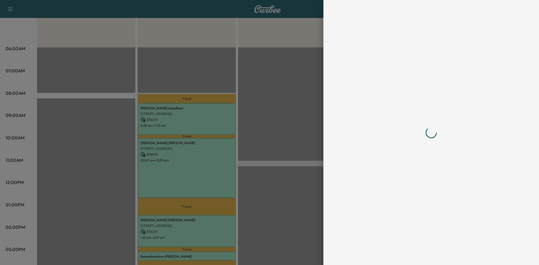
click at [261, 63] on div at bounding box center [269, 132] width 539 height 265
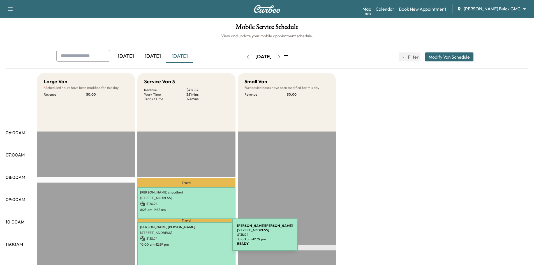
click at [190, 238] on p "$ 138.94" at bounding box center [186, 238] width 93 height 5
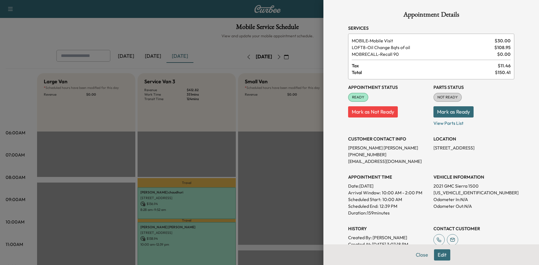
click at [450, 194] on p "1GTP9EELXMZ366831" at bounding box center [473, 192] width 81 height 7
copy p "1GTP9EELXMZ366831"
click at [188, 136] on div at bounding box center [269, 132] width 539 height 265
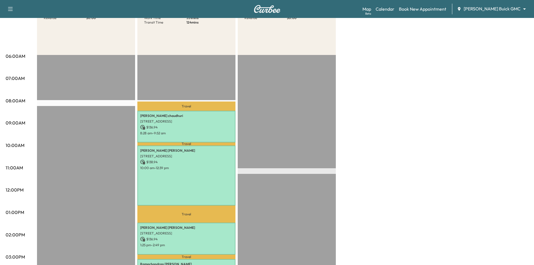
scroll to position [28, 0]
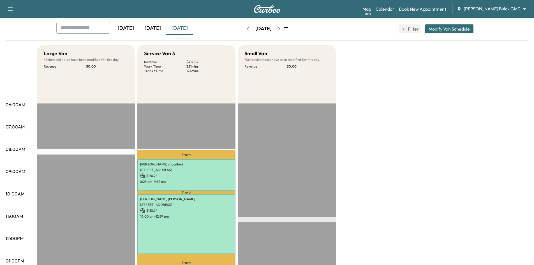
click at [281, 28] on icon "button" at bounding box center [279, 29] width 4 height 4
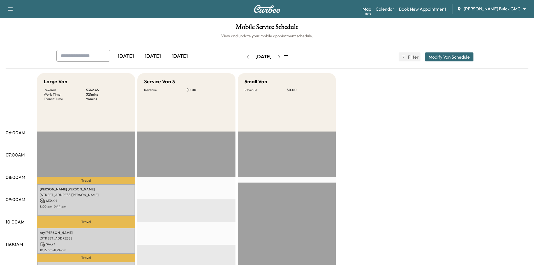
click at [159, 56] on div "[DATE]" at bounding box center [152, 56] width 27 height 13
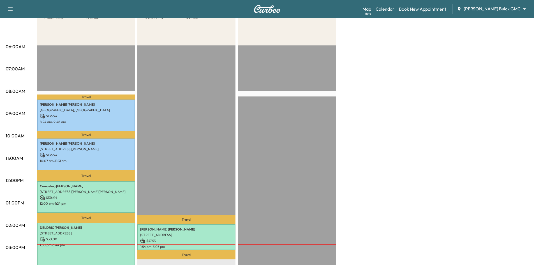
scroll to position [28, 0]
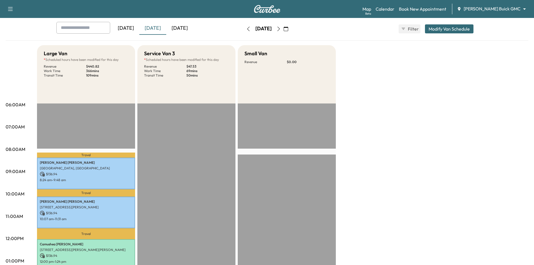
click at [185, 29] on div "[DATE]" at bounding box center [179, 28] width 27 height 13
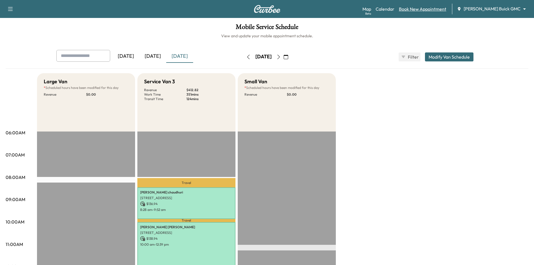
click at [447, 6] on link "Book New Appointment" at bounding box center [422, 9] width 47 height 7
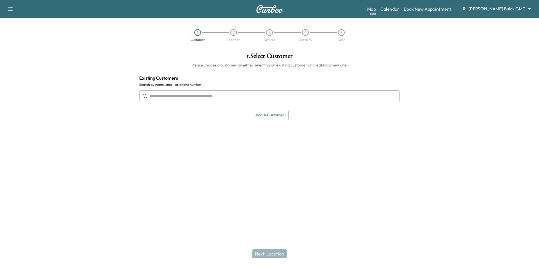
click at [182, 93] on input "text" at bounding box center [269, 96] width 260 height 12
click at [158, 97] on input "**********" at bounding box center [269, 96] width 260 height 12
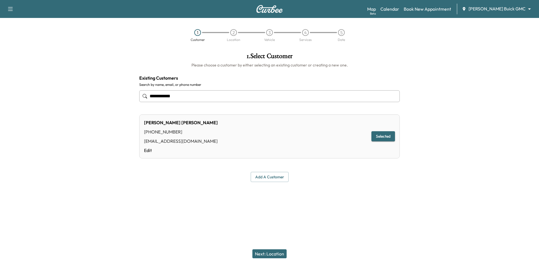
type input "**********"
click at [272, 256] on button "Next: Location" at bounding box center [269, 253] width 34 height 9
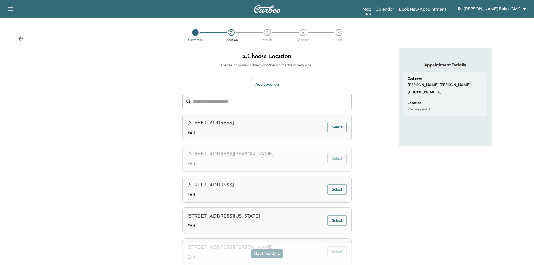
click at [267, 83] on button "Add Location" at bounding box center [267, 84] width 33 height 10
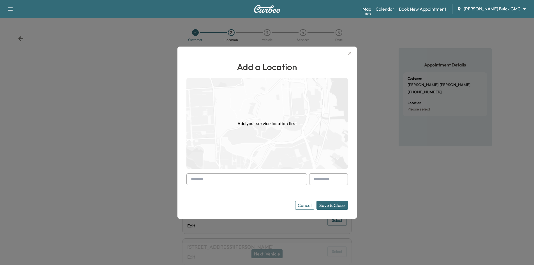
paste input "**********"
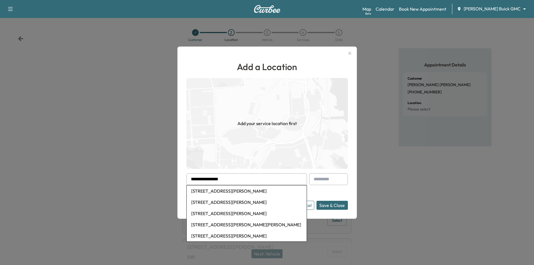
click at [243, 192] on li "201 Covington Dr, Wylie, TX, USA" at bounding box center [247, 190] width 120 height 11
type input "**********"
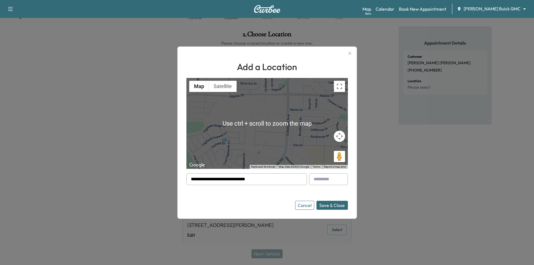
scroll to position [28, 0]
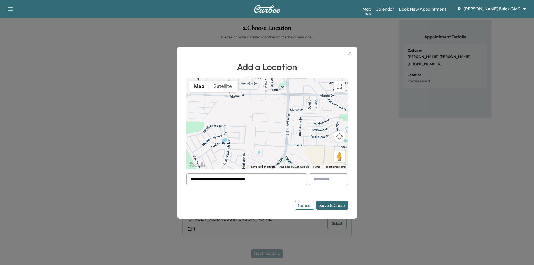
click at [352, 54] on icon "button" at bounding box center [350, 53] width 7 height 7
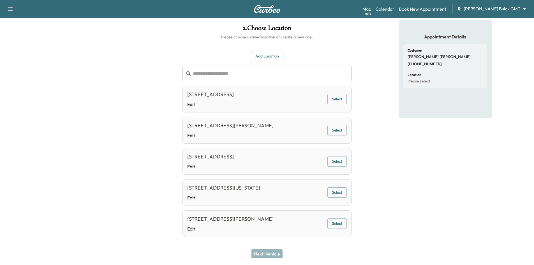
click at [376, 123] on div "Appointment Details Customer John Wallace (903) 267-7597 Location Please select" at bounding box center [445, 136] width 178 height 233
click at [395, 10] on link "Calendar" at bounding box center [385, 9] width 19 height 7
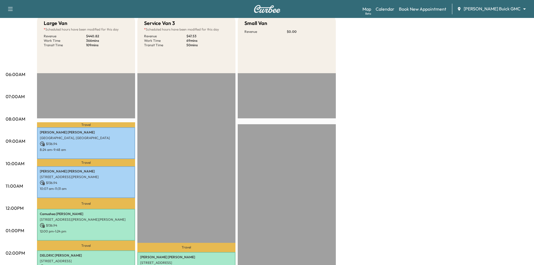
scroll to position [112, 0]
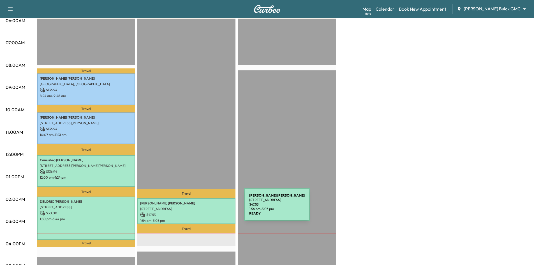
click at [202, 208] on p "[STREET_ADDRESS]" at bounding box center [186, 209] width 93 height 4
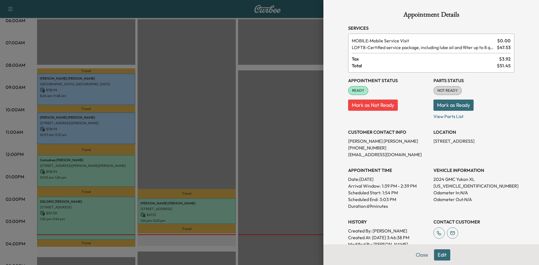
click at [227, 100] on div at bounding box center [269, 132] width 539 height 265
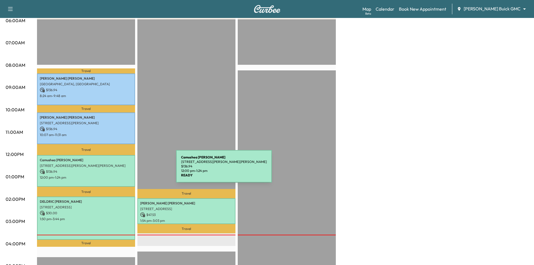
scroll to position [140, 0]
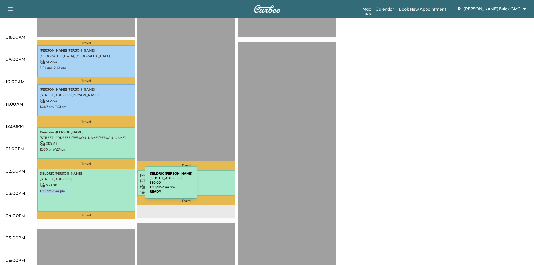
click at [103, 186] on div "DELDRIC WILLIAMS 13775 Blackwolf Run Trail, Frisco, TX 75035, USA $ 30.00 1:50 …" at bounding box center [86, 190] width 98 height 43
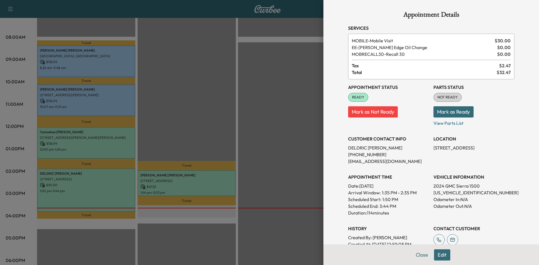
click at [215, 86] on div at bounding box center [269, 132] width 539 height 265
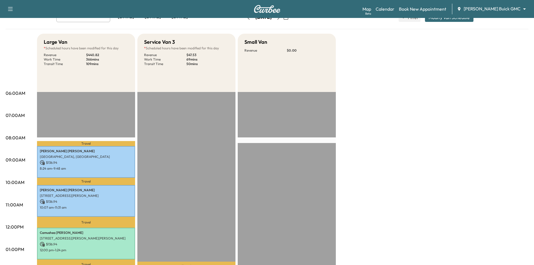
scroll to position [28, 0]
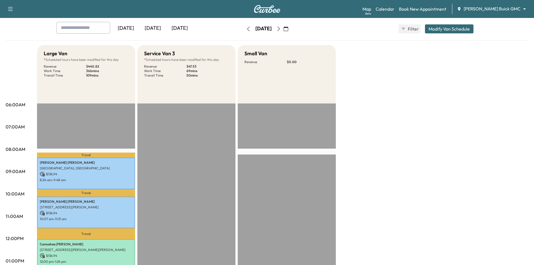
click at [179, 27] on div "[DATE]" at bounding box center [179, 28] width 27 height 13
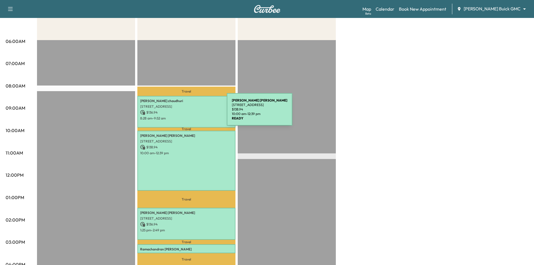
scroll to position [28, 0]
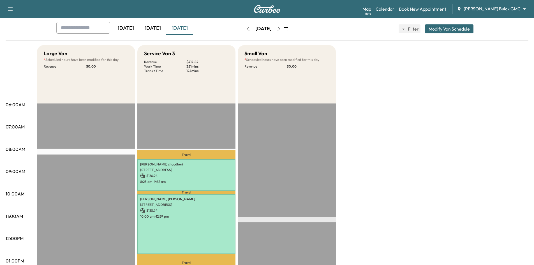
click at [281, 30] on icon "button" at bounding box center [279, 29] width 4 height 4
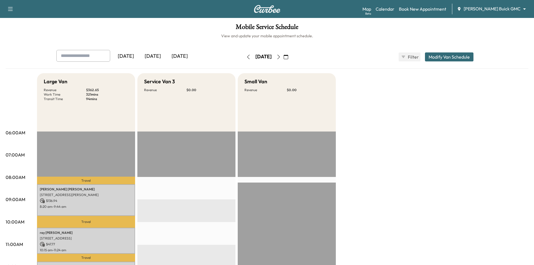
click at [154, 55] on div "[DATE]" at bounding box center [152, 56] width 27 height 13
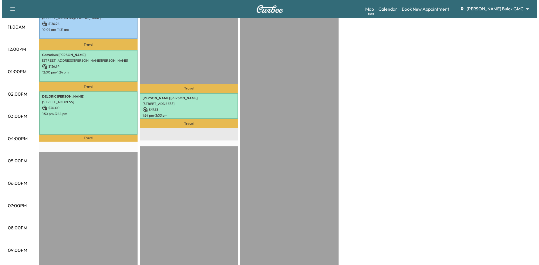
scroll to position [224, 0]
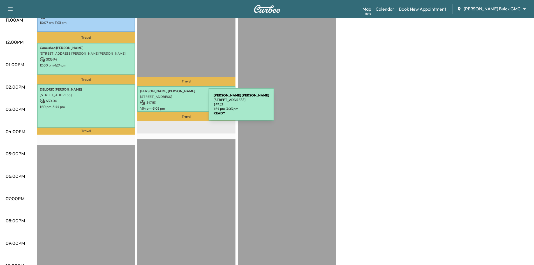
click at [167, 107] on p "1:54 pm - 3:03 pm" at bounding box center [186, 108] width 93 height 4
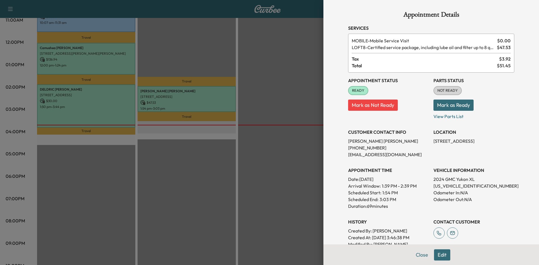
click at [440, 257] on button "Edit" at bounding box center [442, 254] width 16 height 11
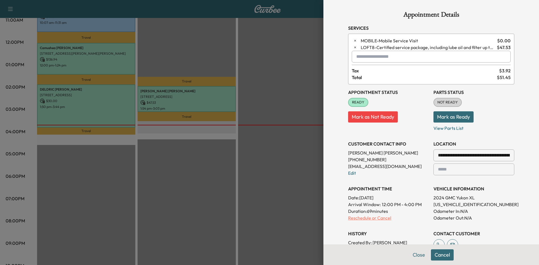
click at [381, 217] on p "Reschedule or Cancel" at bounding box center [388, 218] width 81 height 7
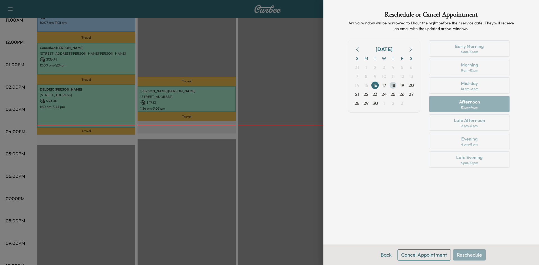
click at [394, 85] on span "18" at bounding box center [393, 85] width 4 height 7
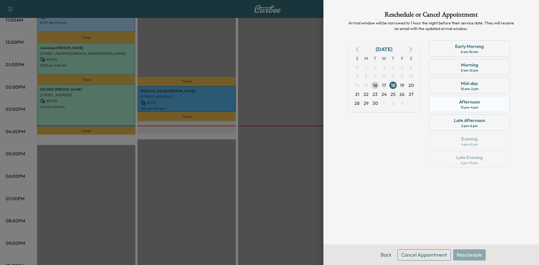
click at [483, 102] on div "Afternoon 12 pm - 4 pm" at bounding box center [469, 104] width 81 height 16
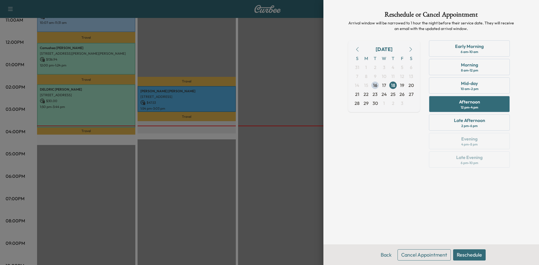
click at [466, 256] on button "Reschedule" at bounding box center [469, 254] width 33 height 11
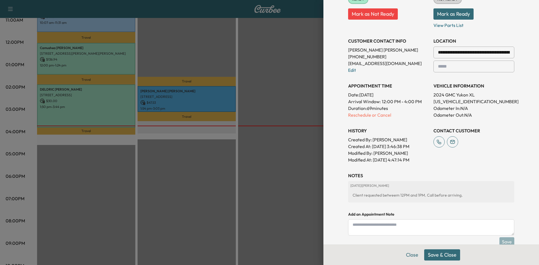
scroll to position [133, 0]
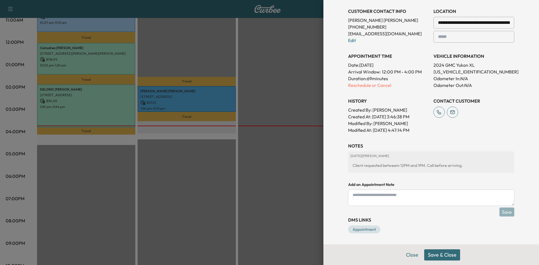
click at [467, 203] on textarea at bounding box center [431, 198] width 166 height 16
type textarea "**********"
drag, startPoint x: 504, startPoint y: 211, endPoint x: 506, endPoint y: 207, distance: 4.1
click at [506, 207] on div "**********" at bounding box center [431, 174] width 166 height 65
drag, startPoint x: 445, startPoint y: 255, endPoint x: 446, endPoint y: 244, distance: 10.8
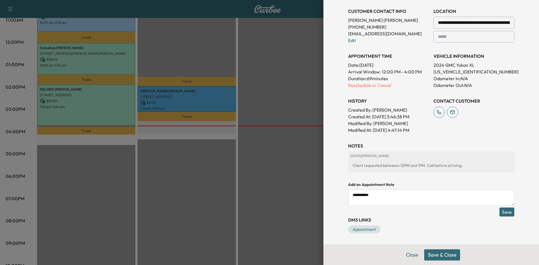
click at [445, 254] on button "Save & Close" at bounding box center [442, 254] width 36 height 11
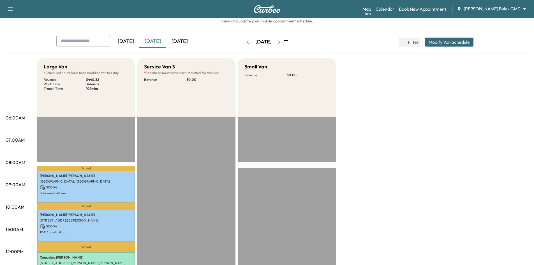
scroll to position [0, 0]
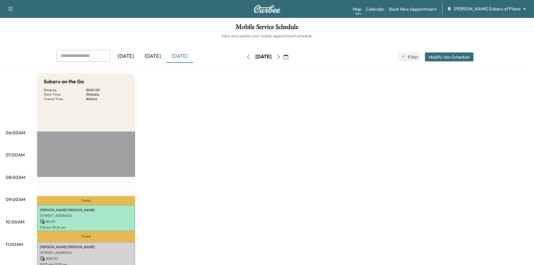
click at [152, 58] on div "[DATE]" at bounding box center [152, 56] width 27 height 13
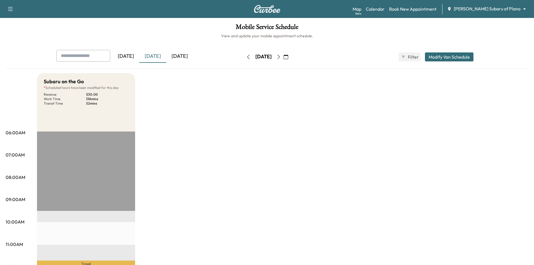
click at [185, 55] on div "[DATE]" at bounding box center [179, 56] width 27 height 13
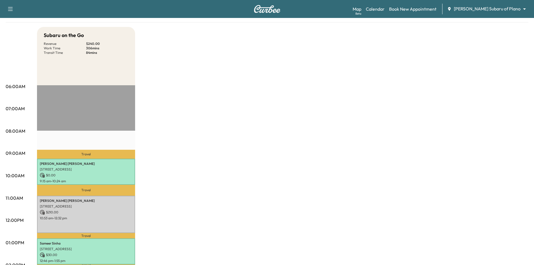
scroll to position [56, 0]
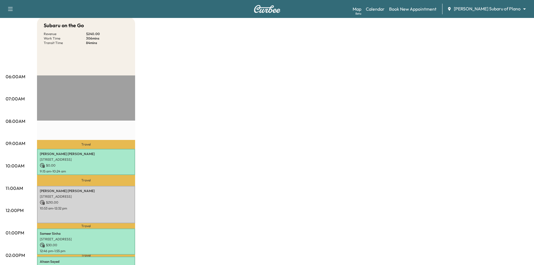
click at [120, 126] on div "Travel [PERSON_NAME] [STREET_ADDRESS] $ 0.00 9:15 am - 10:24 am Travel [PERSON_…" at bounding box center [86, 256] width 98 height 362
click at [426, 10] on link "Book New Appointment" at bounding box center [412, 9] width 47 height 7
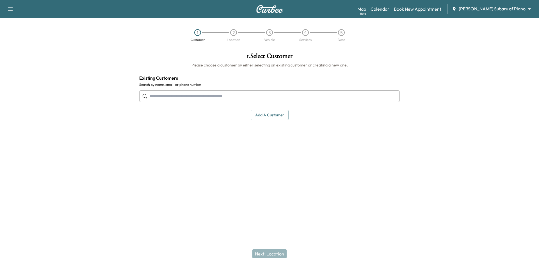
drag, startPoint x: 291, startPoint y: 98, endPoint x: 298, endPoint y: 96, distance: 6.7
click at [293, 98] on input "text" at bounding box center [269, 96] width 260 height 12
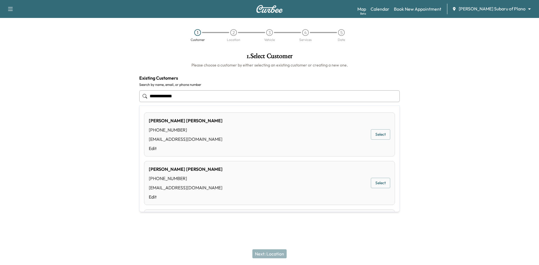
click at [371, 137] on button "Select" at bounding box center [380, 134] width 19 height 10
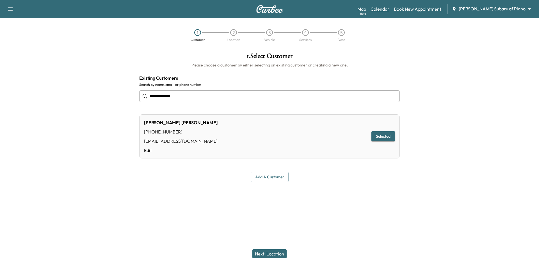
type input "**********"
click at [389, 7] on link "Calendar" at bounding box center [379, 9] width 19 height 7
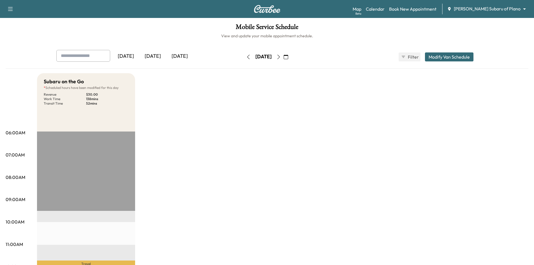
click at [185, 50] on div "[DATE]" at bounding box center [179, 56] width 27 height 13
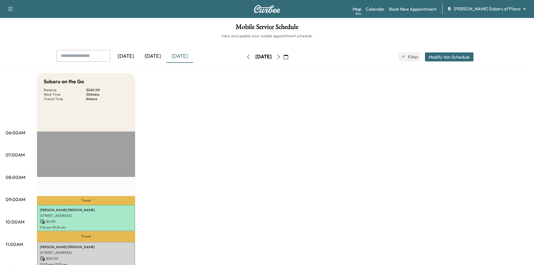
click at [441, 58] on button "Modify Van Schedule" at bounding box center [449, 56] width 49 height 9
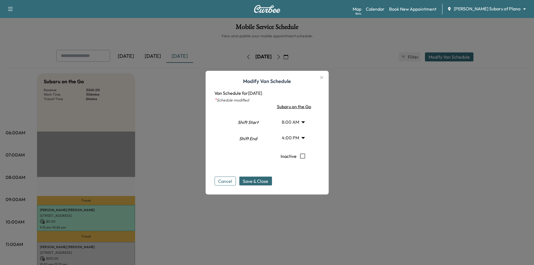
click at [298, 123] on body "Support Log Out Map Beta Calendar Book New Appointment [PERSON_NAME] Subaru of …" at bounding box center [267, 132] width 534 height 265
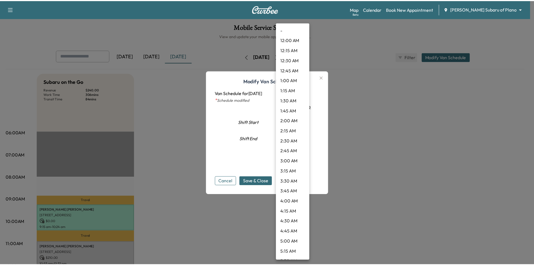
scroll to position [222, 0]
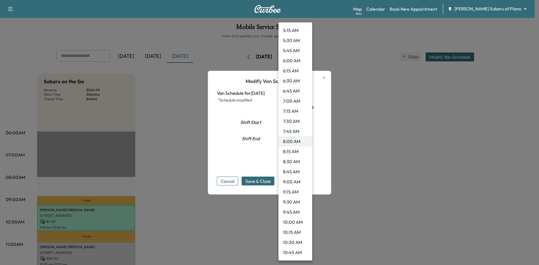
drag, startPoint x: 293, startPoint y: 171, endPoint x: 287, endPoint y: 175, distance: 7.3
click at [293, 172] on li "8:45 AM" at bounding box center [295, 172] width 34 height 10
type input "****"
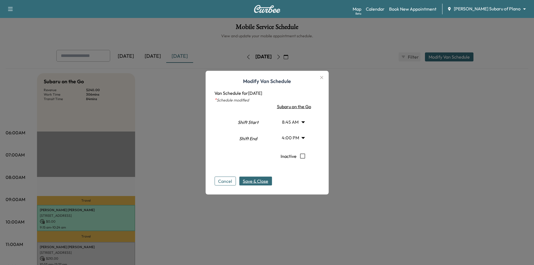
click at [254, 182] on span "Save & Close" at bounding box center [256, 181] width 26 height 7
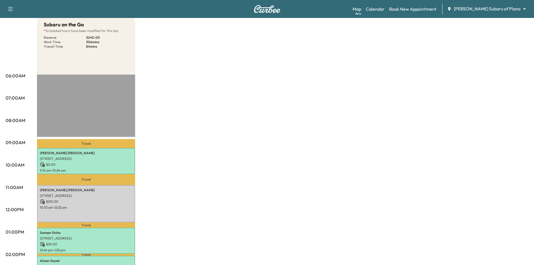
scroll to position [0, 0]
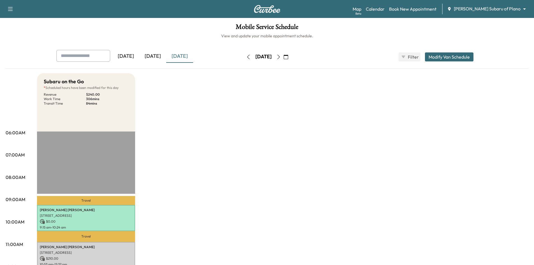
click at [160, 56] on div "[DATE]" at bounding box center [152, 56] width 27 height 13
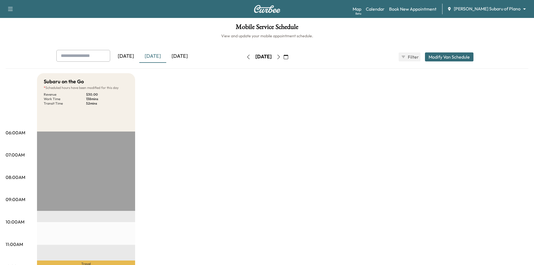
scroll to position [112, 0]
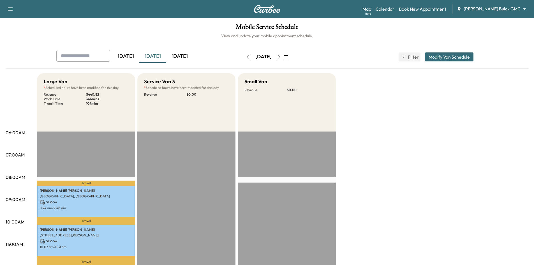
click at [281, 56] on icon "button" at bounding box center [279, 57] width 4 height 4
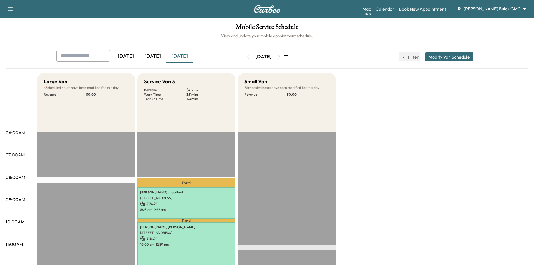
click at [281, 57] on icon "button" at bounding box center [279, 57] width 4 height 4
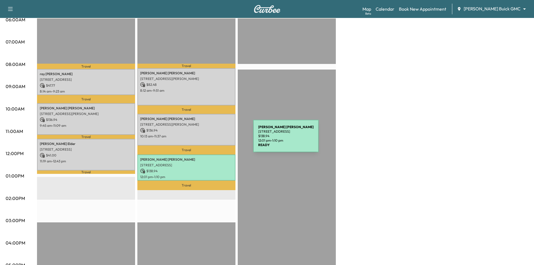
scroll to position [140, 0]
